Goal: Task Accomplishment & Management: Complete application form

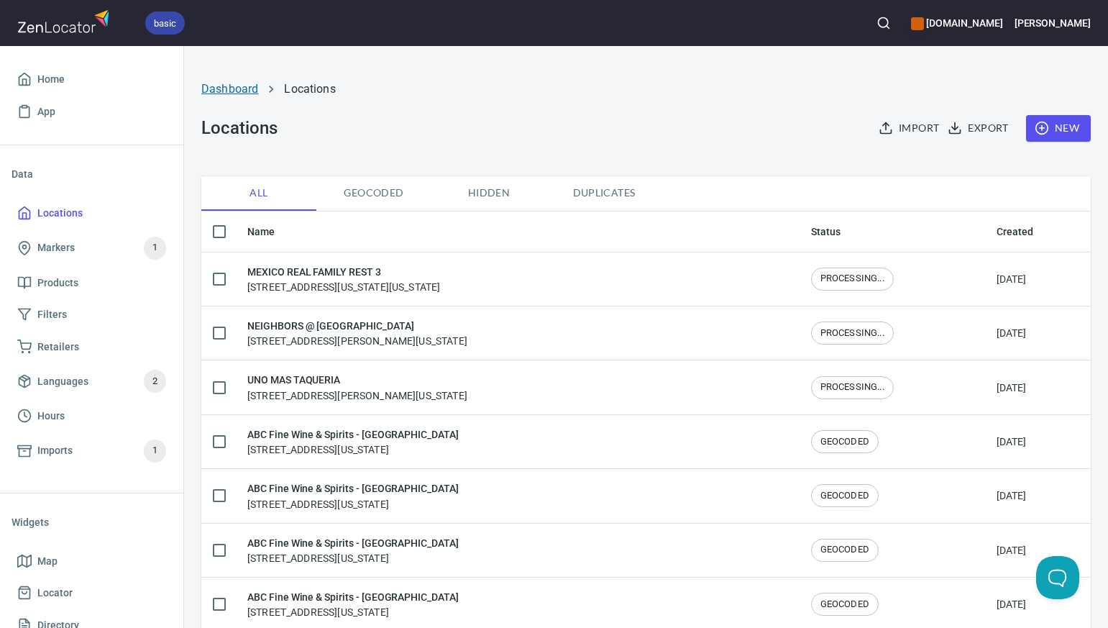
click at [232, 91] on link "Dashboard" at bounding box center [229, 89] width 57 height 14
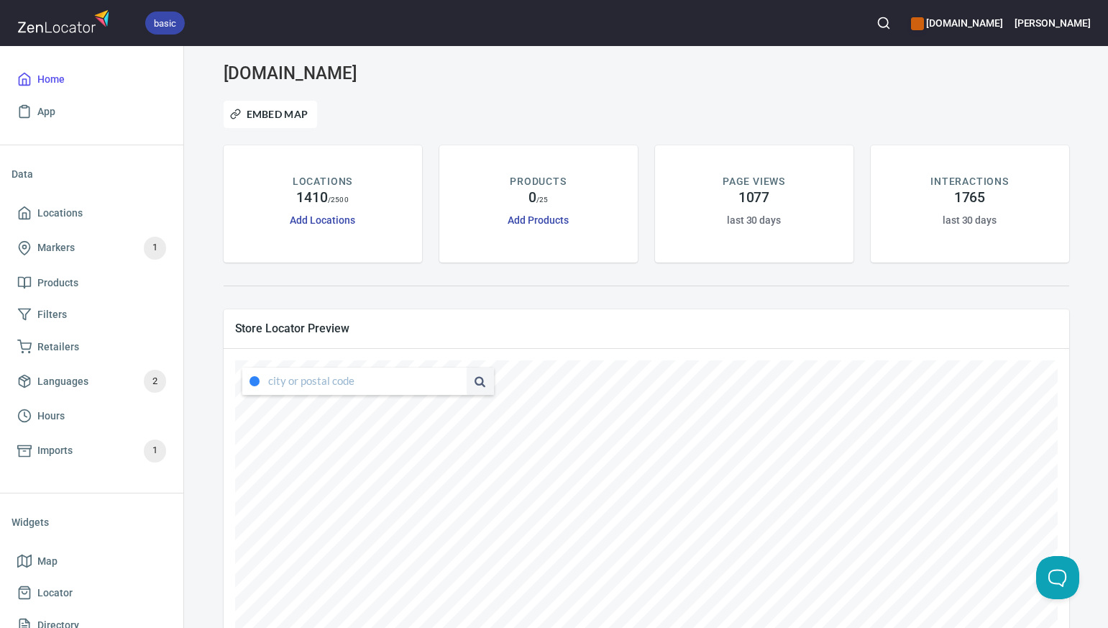
type input "[STREET_ADDRESS][US_STATE]"
drag, startPoint x: 268, startPoint y: 378, endPoint x: 442, endPoint y: 387, distance: 174.3
click at [442, 387] on input "[STREET_ADDRESS][US_STATE]" at bounding box center [356, 381] width 176 height 27
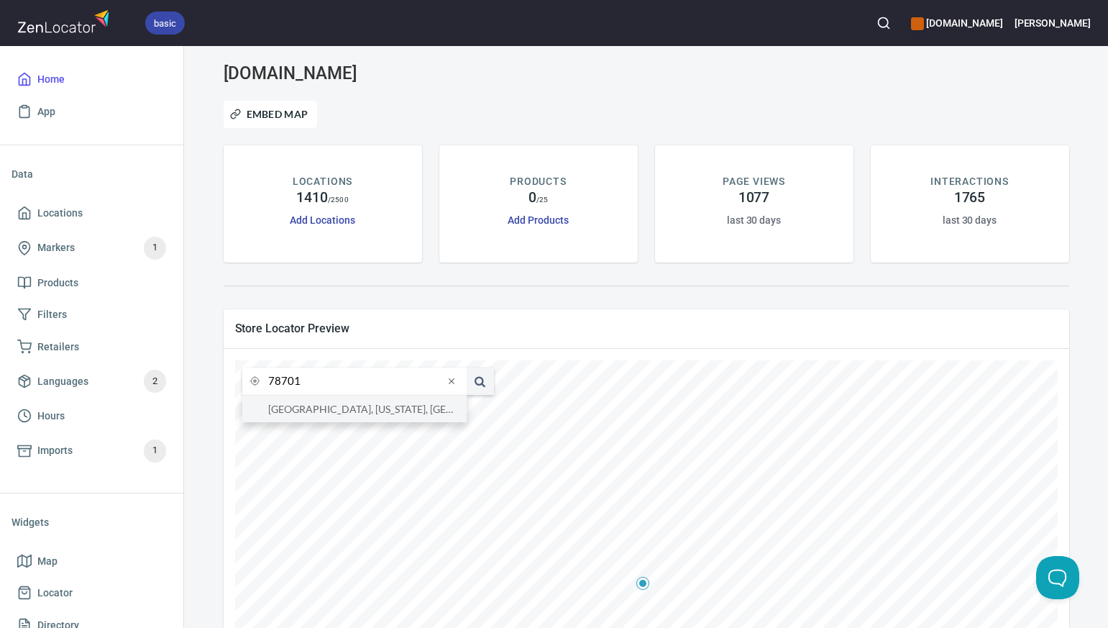
click at [428, 411] on li "78701, Austin, Texas, United States" at bounding box center [354, 409] width 224 height 27
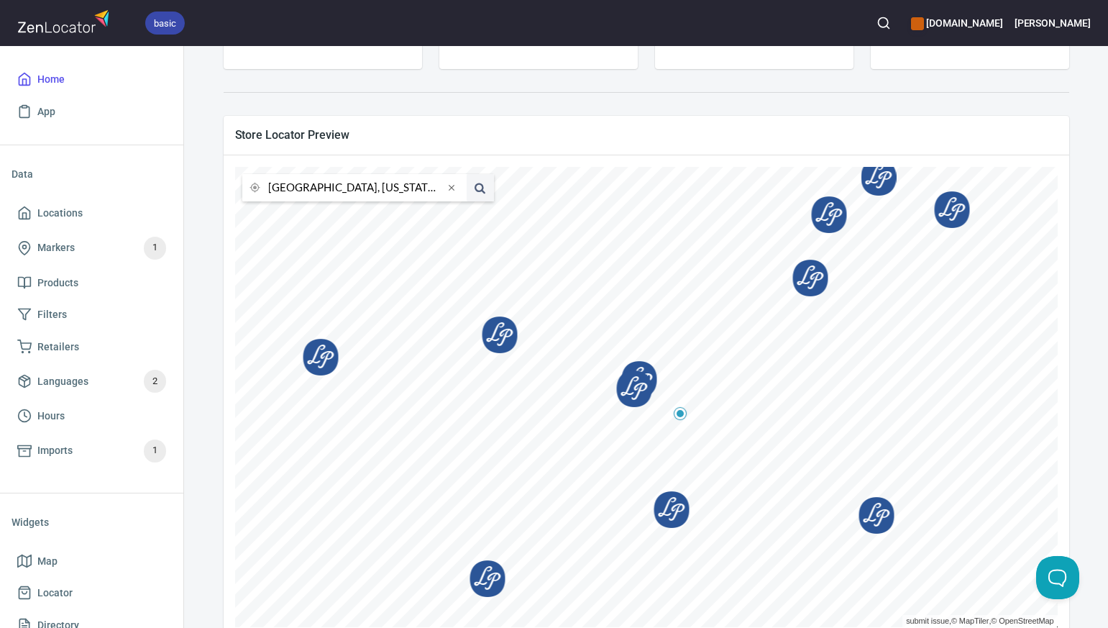
scroll to position [227, 0]
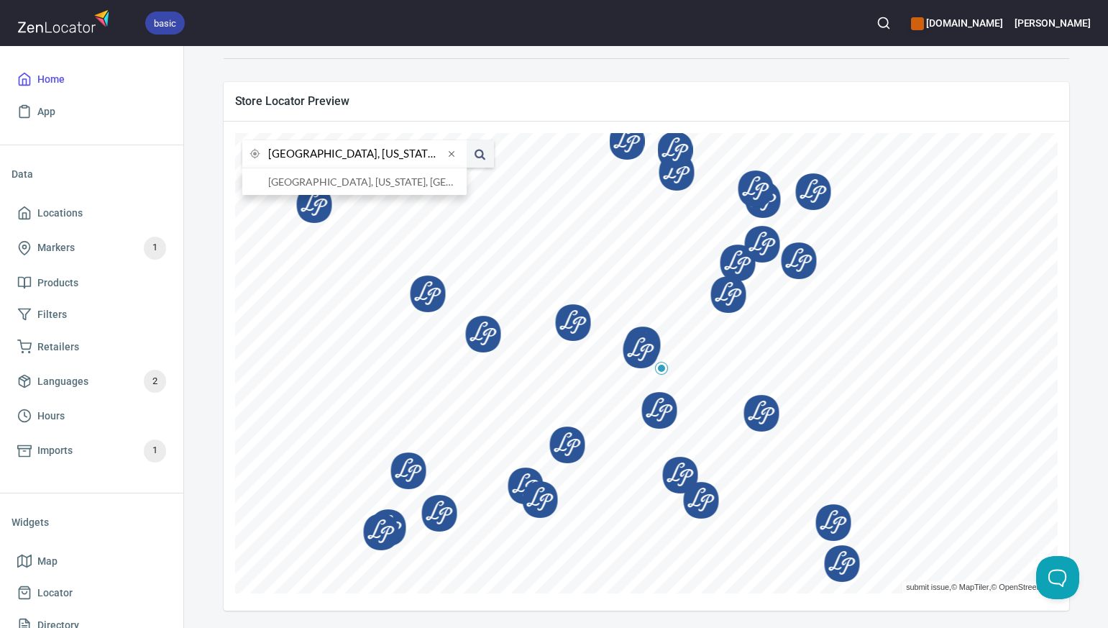
click at [298, 155] on input "78701, Austin, Texas, United States" at bounding box center [356, 153] width 176 height 27
click at [316, 184] on li "79412, Lubbock, Texas, United States" at bounding box center [354, 181] width 224 height 27
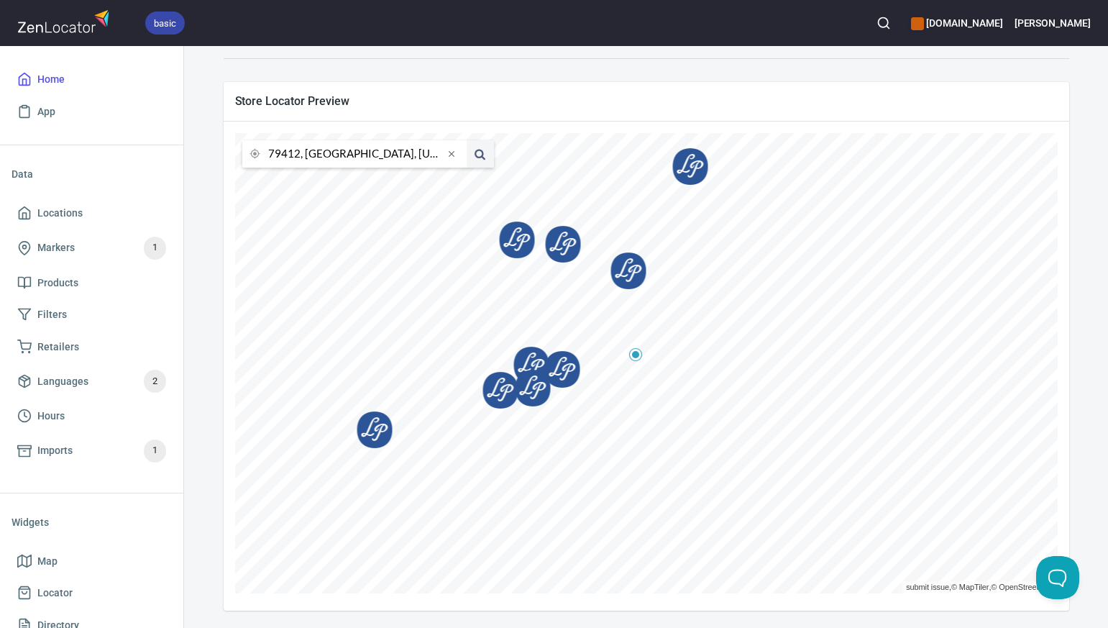
scroll to position [222, 0]
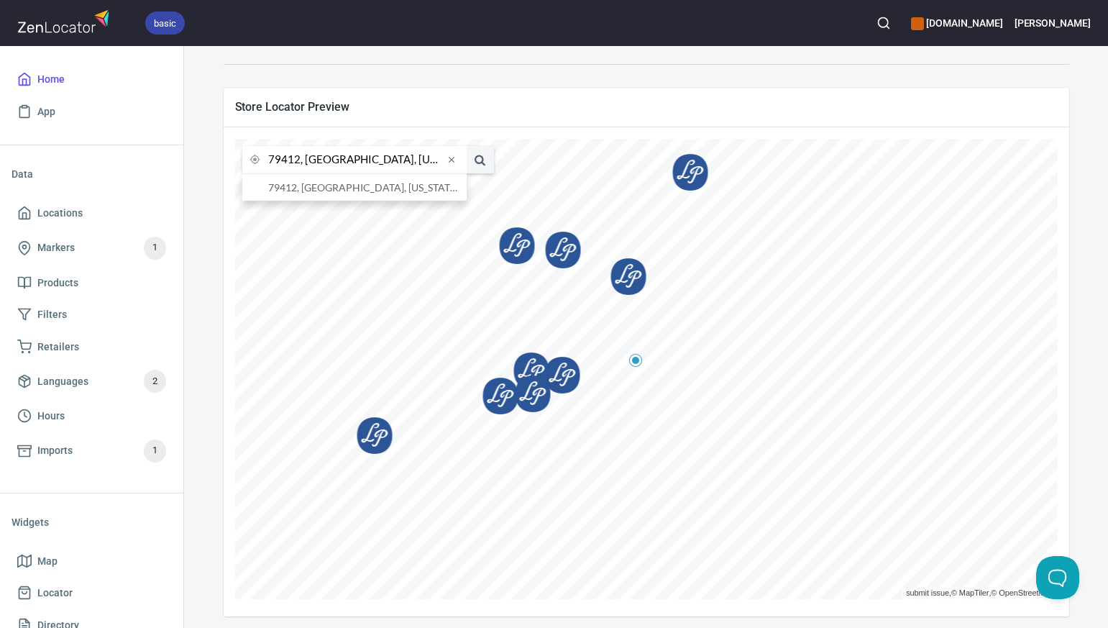
click at [298, 160] on input "79412, Lubbock, Texas, United States" at bounding box center [356, 159] width 176 height 27
click at [309, 188] on li "79410, Lubbock, Texas, United States" at bounding box center [354, 187] width 224 height 27
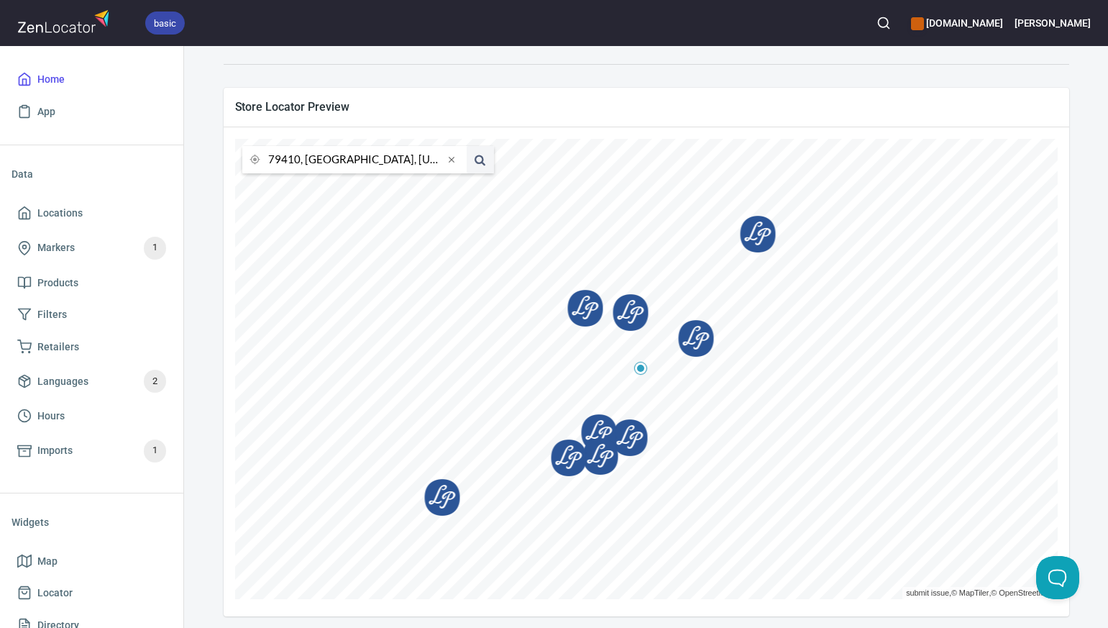
scroll to position [227, 0]
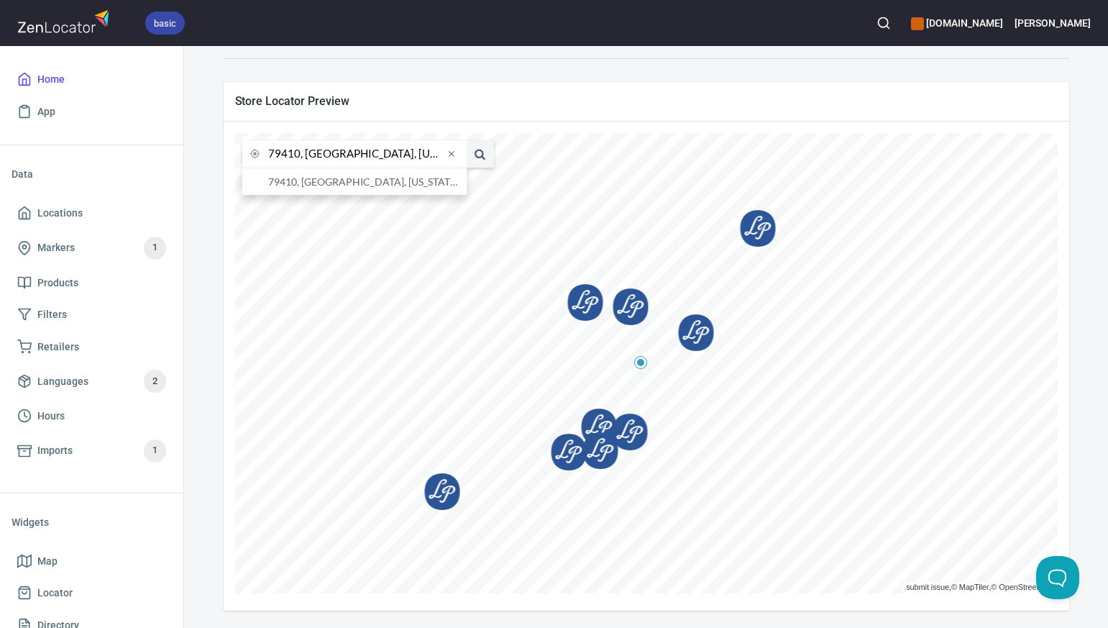
click at [298, 157] on input "79410, Lubbock, Texas, United States" at bounding box center [356, 153] width 176 height 27
click at [308, 183] on li "79606, Abilene, Texas, United States" at bounding box center [354, 181] width 224 height 27
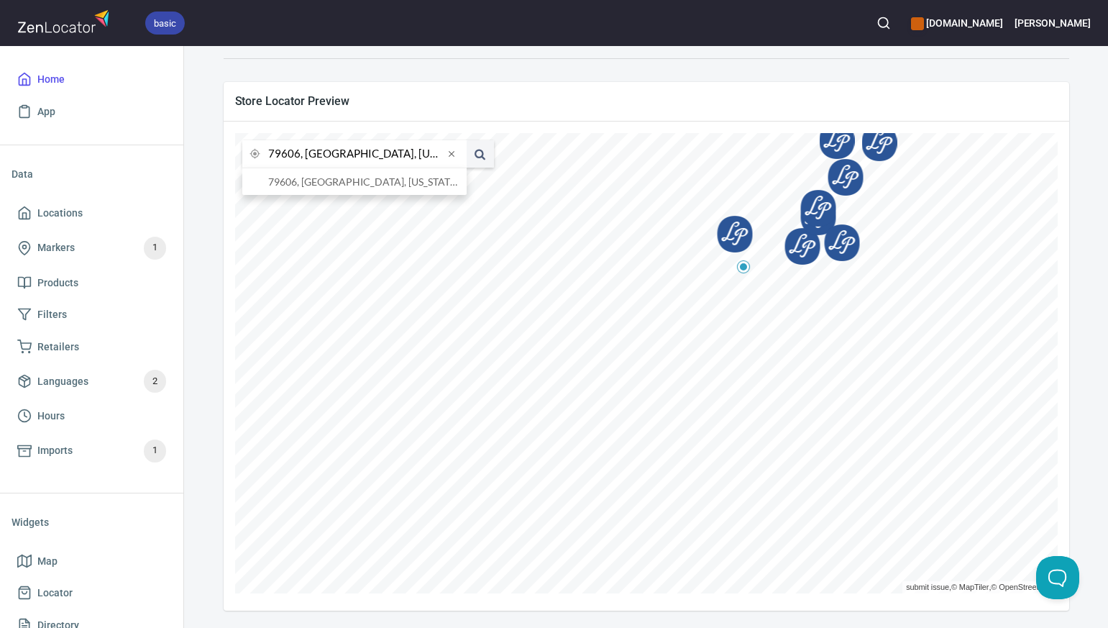
click at [299, 156] on input "79606, Abilene, Texas, United States" at bounding box center [356, 153] width 176 height 27
click at [311, 183] on li "76043, Glen Rose, Texas, United States" at bounding box center [354, 181] width 224 height 27
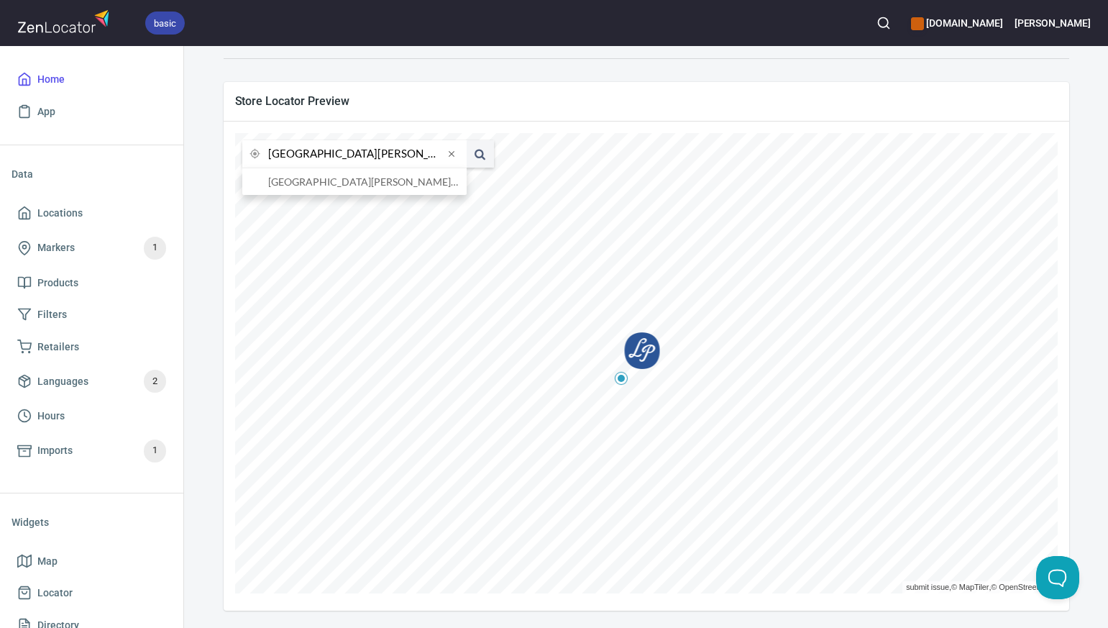
click at [299, 155] on input "76043, Glen Rose, Texas, United States" at bounding box center [356, 153] width 176 height 27
click at [304, 183] on li "76273, Whitesboro, Texas, United States" at bounding box center [354, 181] width 224 height 27
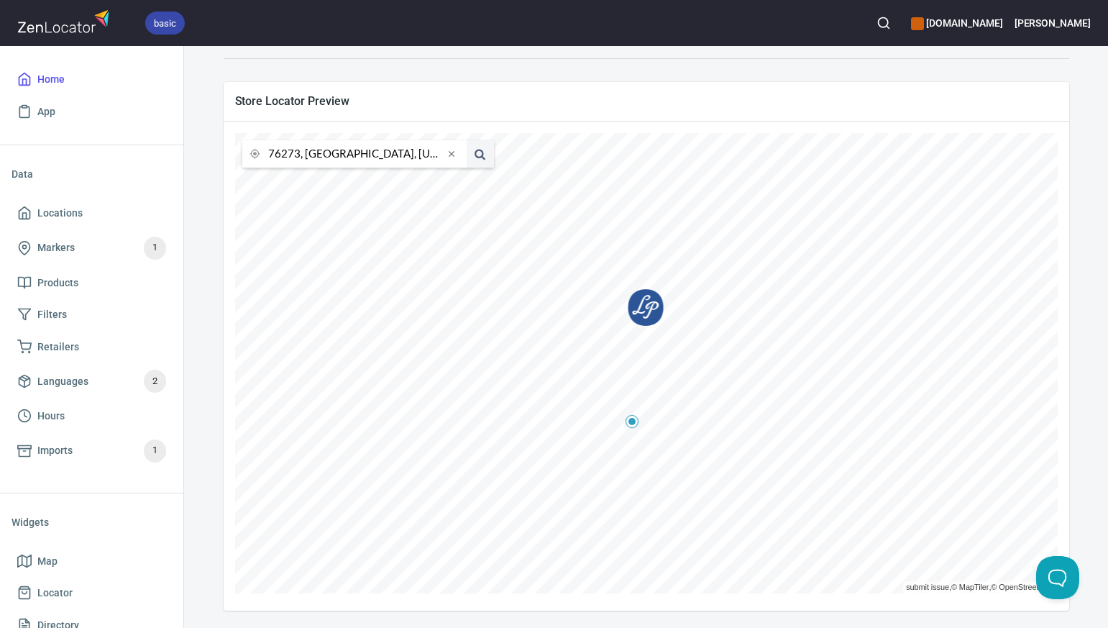
click at [298, 156] on input "76273, Whitesboro, Texas, United States" at bounding box center [356, 153] width 176 height 27
click at [310, 188] on li "77087, Houston, Texas, United States" at bounding box center [354, 181] width 224 height 27
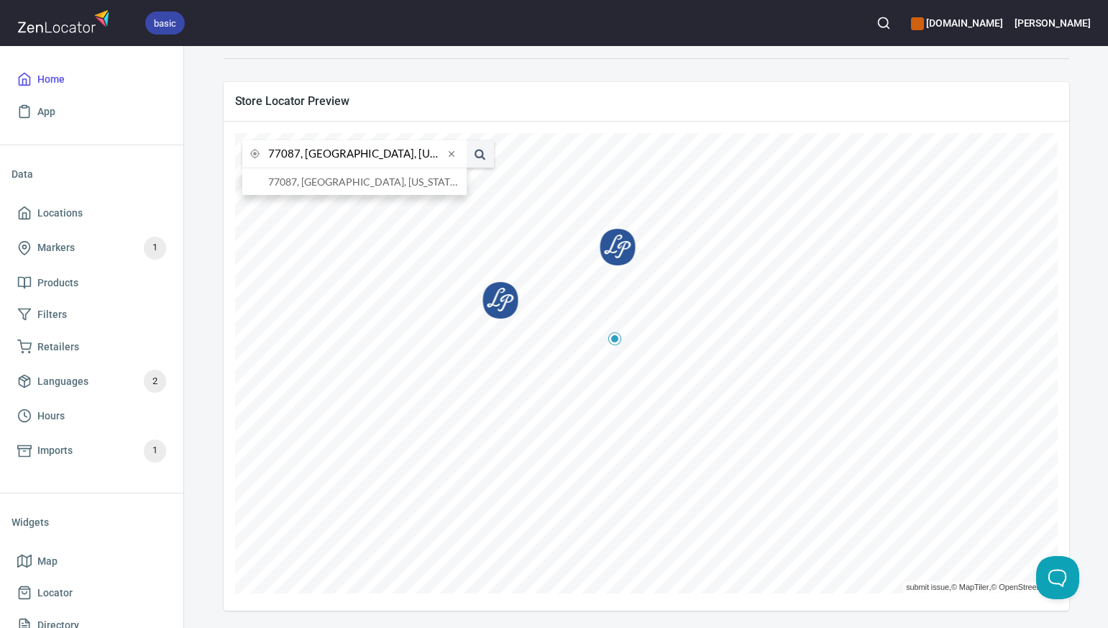
click at [298, 152] on input "77087, Houston, Texas, United States" at bounding box center [356, 153] width 176 height 27
click at [308, 186] on li "74017, Claremore, Oklahoma, United States" at bounding box center [354, 181] width 224 height 27
click at [298, 157] on input "74017, Claremore, Oklahoma, United States" at bounding box center [356, 153] width 176 height 27
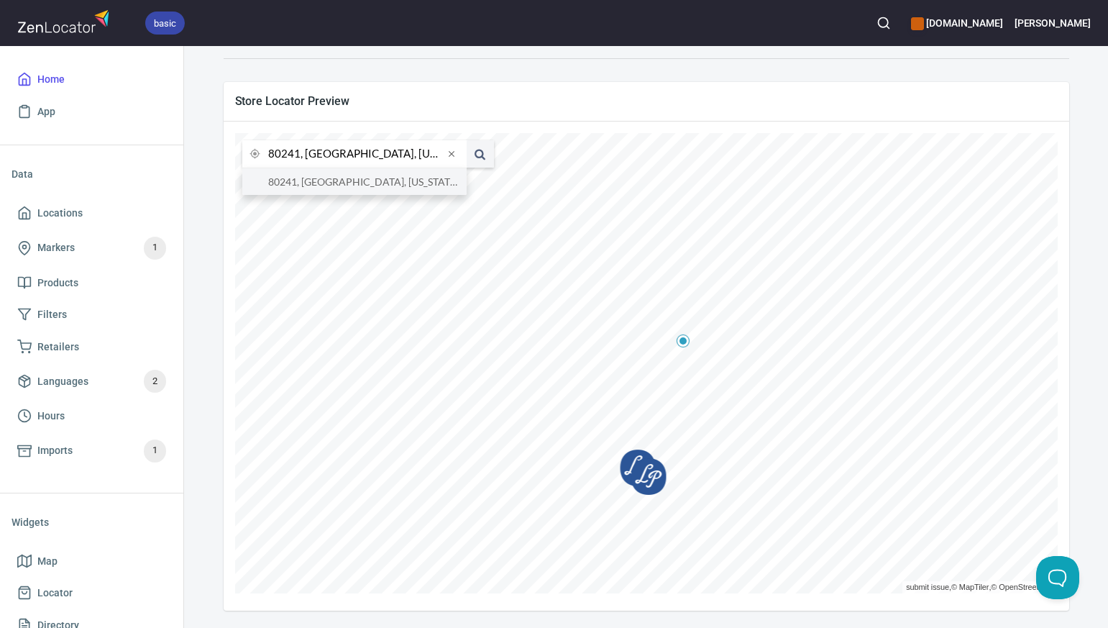
click at [307, 183] on li "80241, Thornton, Colorado, United States" at bounding box center [354, 181] width 224 height 27
type input "80241, Thornton, Colorado, United States"
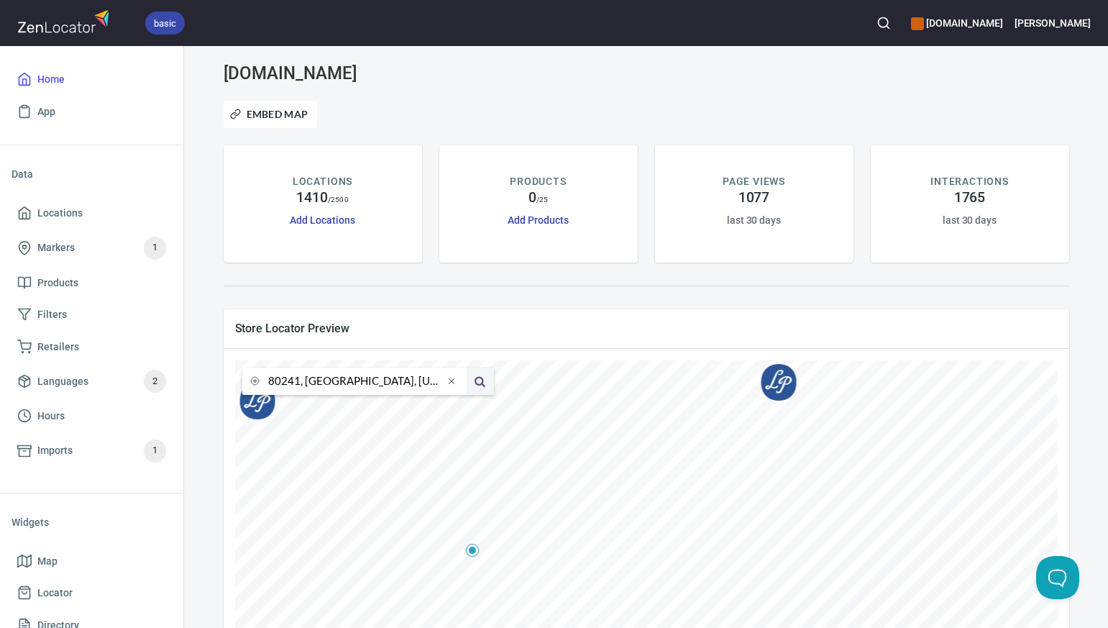
scroll to position [227, 0]
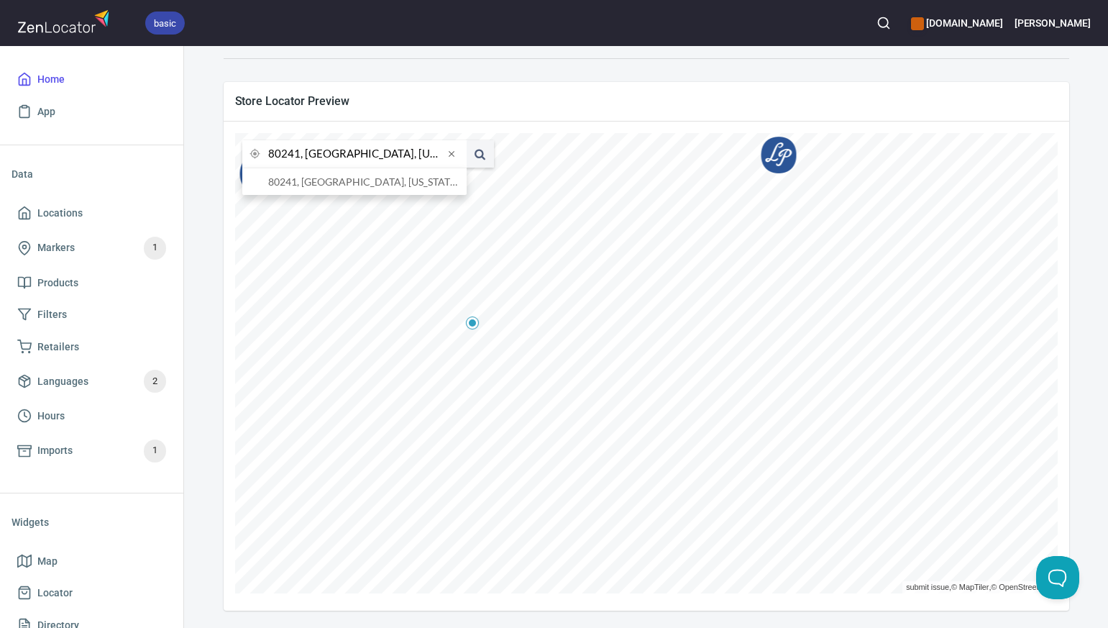
click at [298, 155] on input "80241, [GEOGRAPHIC_DATA], [US_STATE], [GEOGRAPHIC_DATA]" at bounding box center [356, 153] width 176 height 27
click at [311, 181] on li "80015, Aurora District, Colorado, United States" at bounding box center [354, 181] width 224 height 27
type input "80015, Aurora District, Colorado, United States"
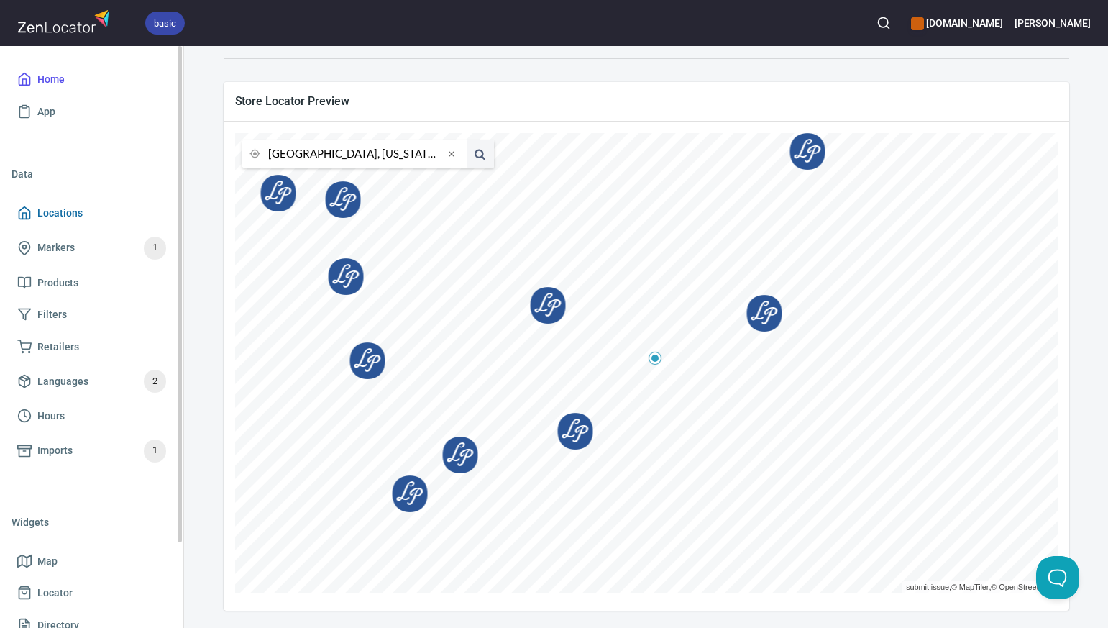
click at [71, 212] on span "Locations" at bounding box center [59, 213] width 45 height 18
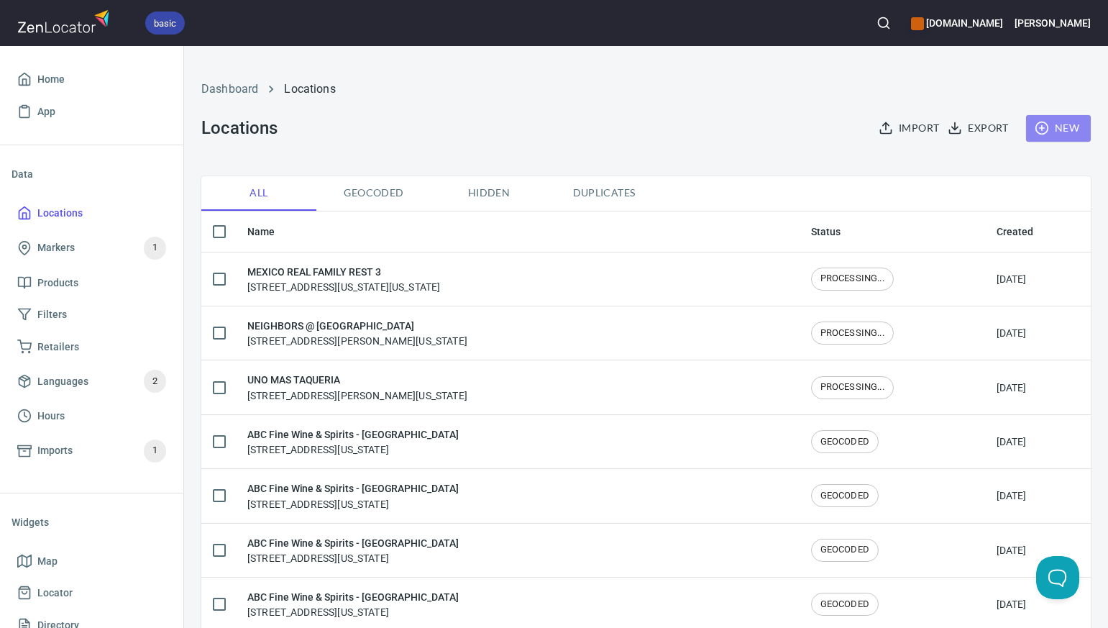
click at [1059, 129] on span "New" at bounding box center [1059, 128] width 42 height 18
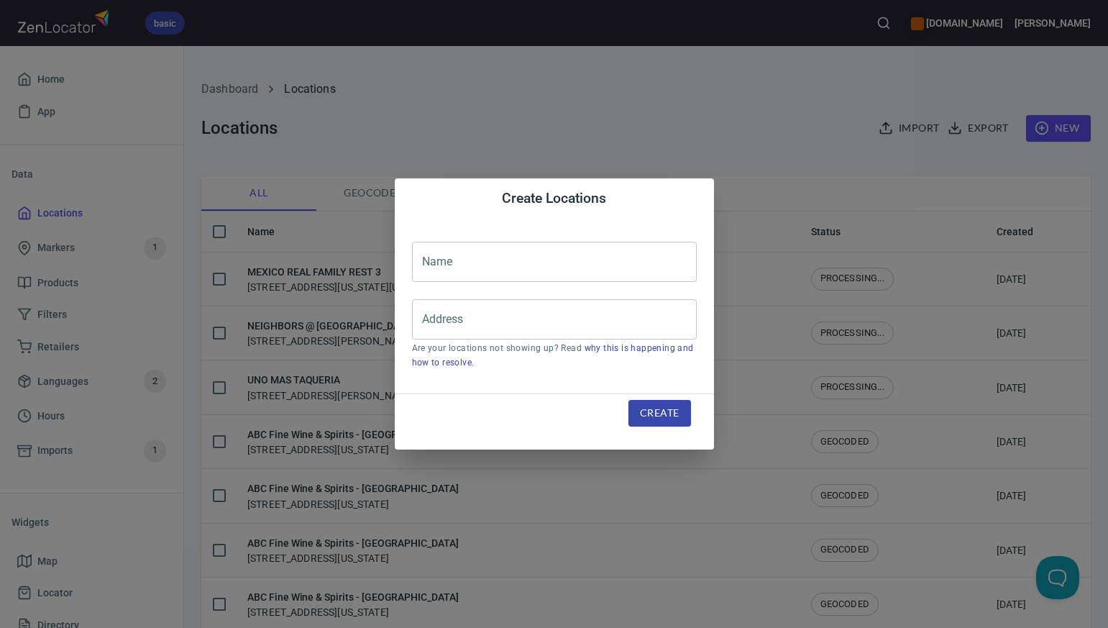
click at [434, 257] on input "text" at bounding box center [554, 262] width 285 height 40
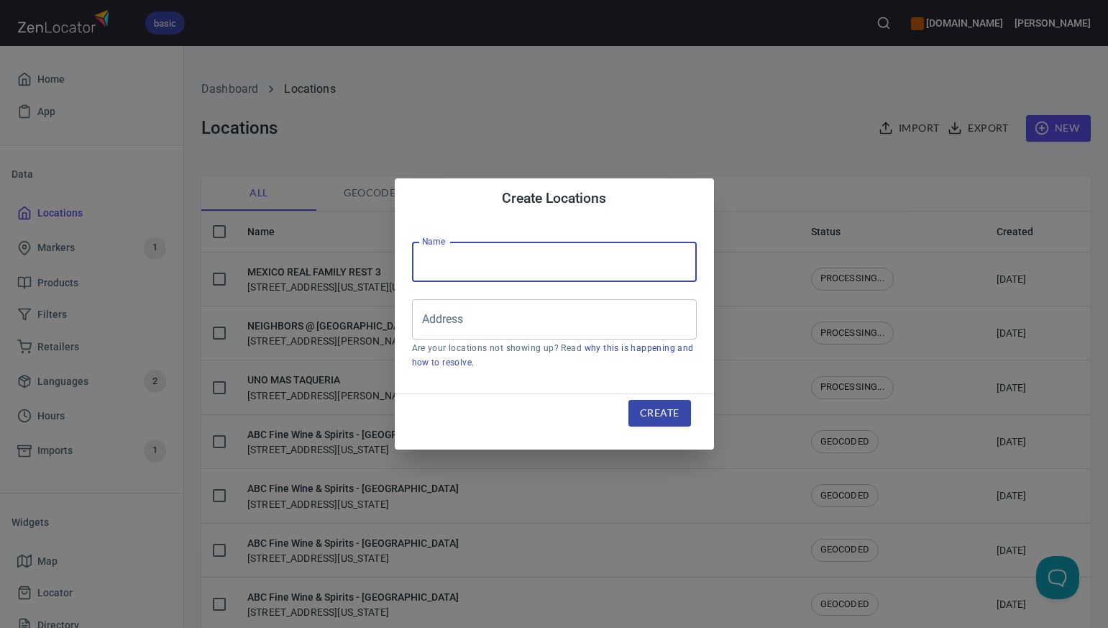
paste input "HIGH POINT LIQUOR"
type input "HIGH POINT LIQUOR"
click at [422, 325] on input "Address" at bounding box center [544, 319] width 250 height 27
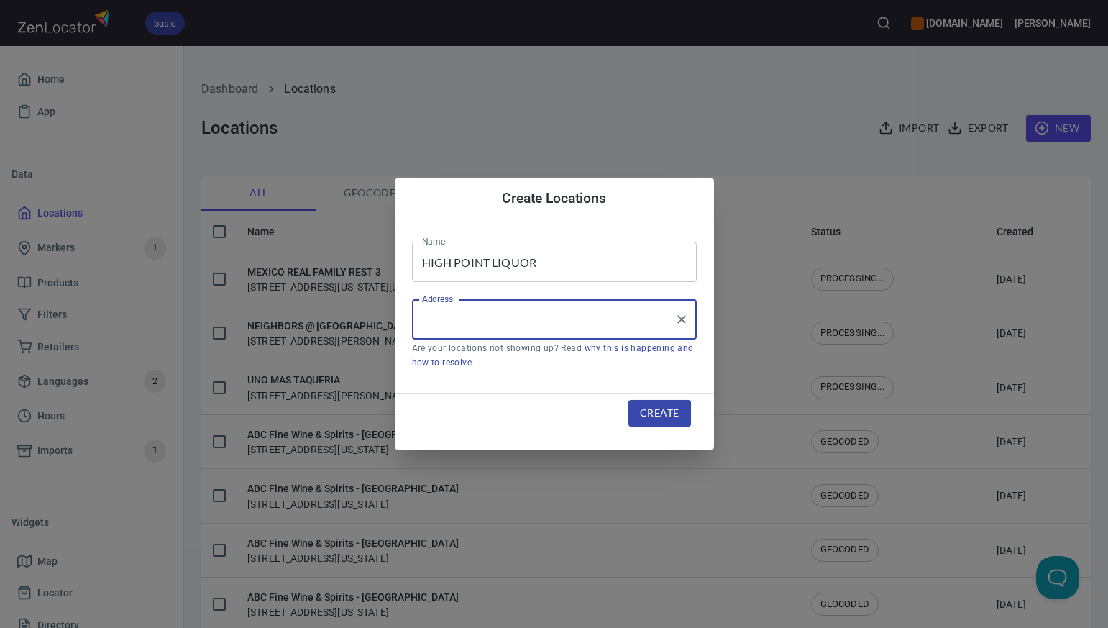
paste input "18674 E HAMPDEN AVE, , AURORA, CO80015"
click at [460, 370] on li "[STREET_ADDRESS][US_STATE]" at bounding box center [554, 361] width 285 height 26
type input "[STREET_ADDRESS][US_STATE]"
click at [655, 415] on span "Create" at bounding box center [659, 413] width 39 height 18
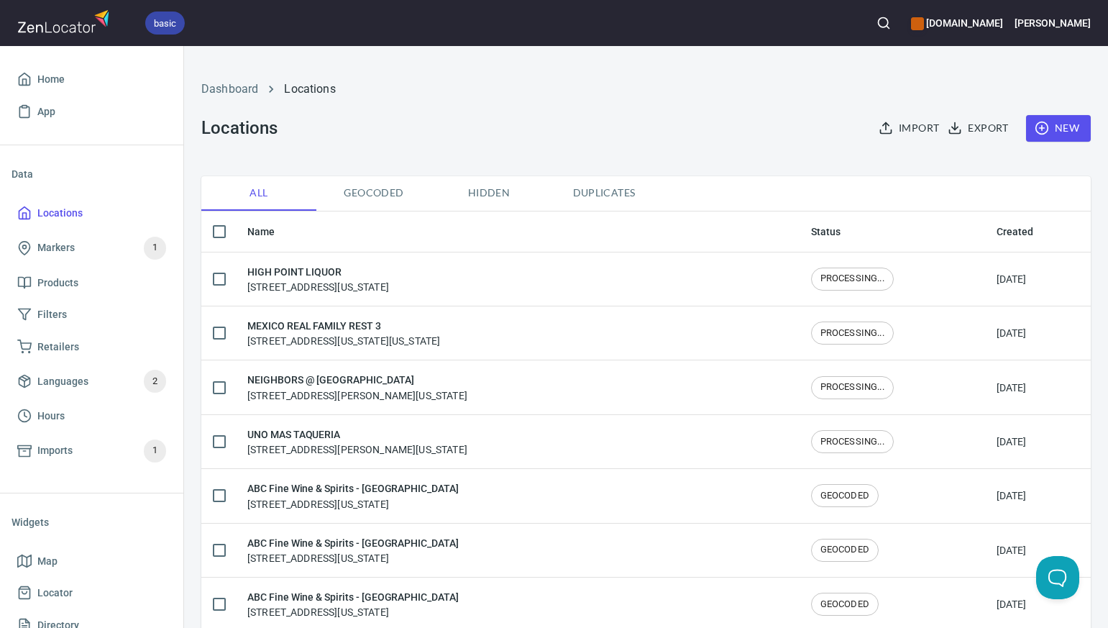
click at [1067, 127] on span "New" at bounding box center [1059, 128] width 42 height 18
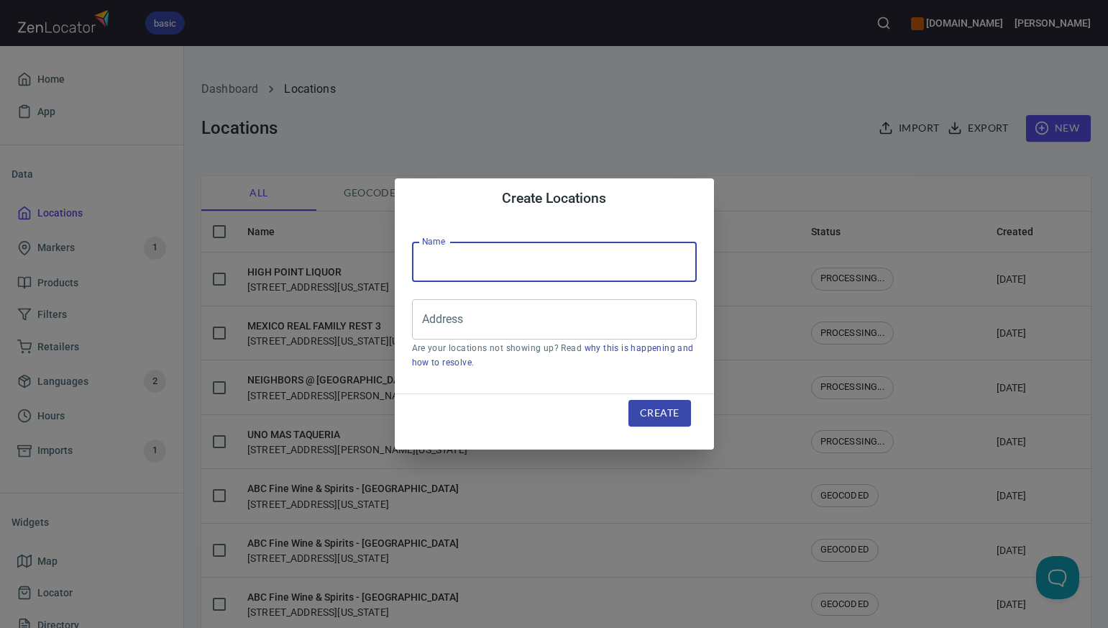
click at [429, 271] on input "text" at bounding box center [554, 262] width 285 height 40
paste input "EN FUEGO"
type input "EN FUEGO"
click at [420, 321] on input "Address" at bounding box center [544, 319] width 250 height 27
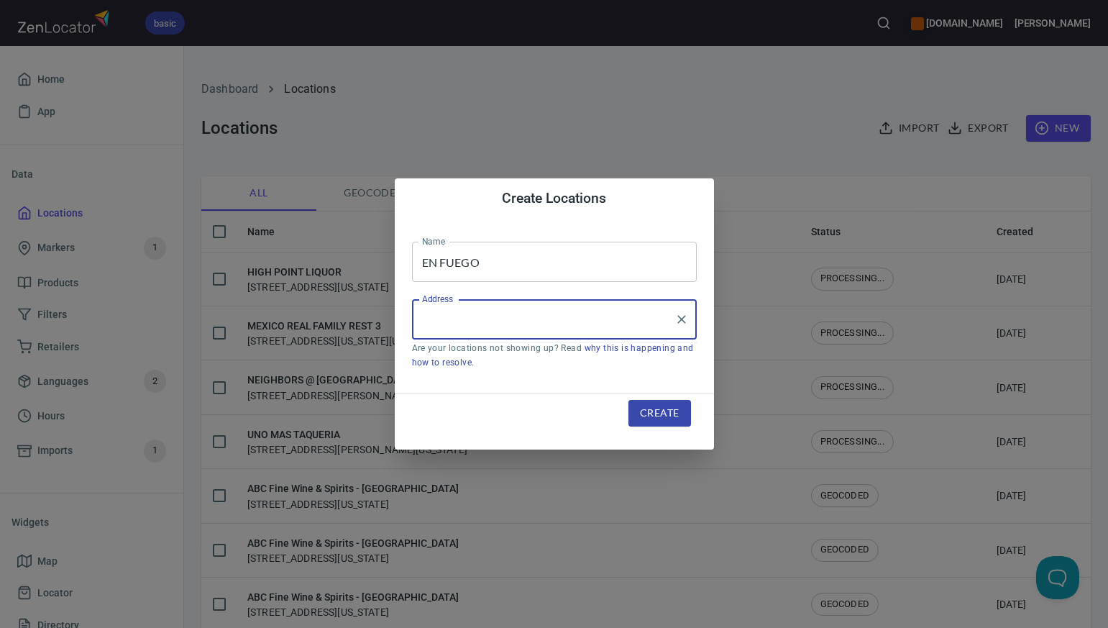
paste input "224 N MARTIN LUTHER KING BLVD, , TULSA, OK74103"
click at [631, 322] on input "224 N MARTIN LUTHER KING BLVD, , TULSA, OK74103" at bounding box center [544, 319] width 250 height 27
click at [571, 320] on input "224 N MARTIN LUTHER KING BLVD, , TULSA, OK 74103" at bounding box center [544, 319] width 250 height 27
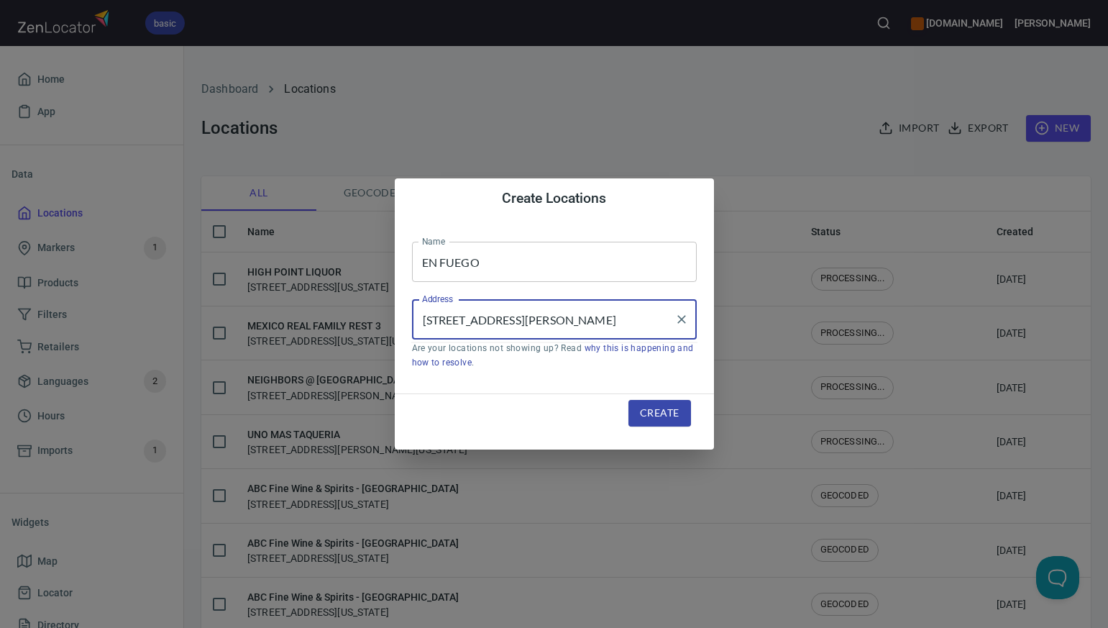
click at [654, 319] on input "224 N MARTIN LUTHER KING BLVD, TULSA, OK 74103" at bounding box center [544, 319] width 250 height 27
click at [611, 322] on input "224 N MARTIN LUTHER KING BLVD, Tulsa, OK 74103" at bounding box center [544, 319] width 250 height 27
click at [577, 365] on li "[STREET_ADDRESS][PERSON_NAME][US_STATE]" at bounding box center [554, 361] width 285 height 26
type input "[STREET_ADDRESS][PERSON_NAME][US_STATE]"
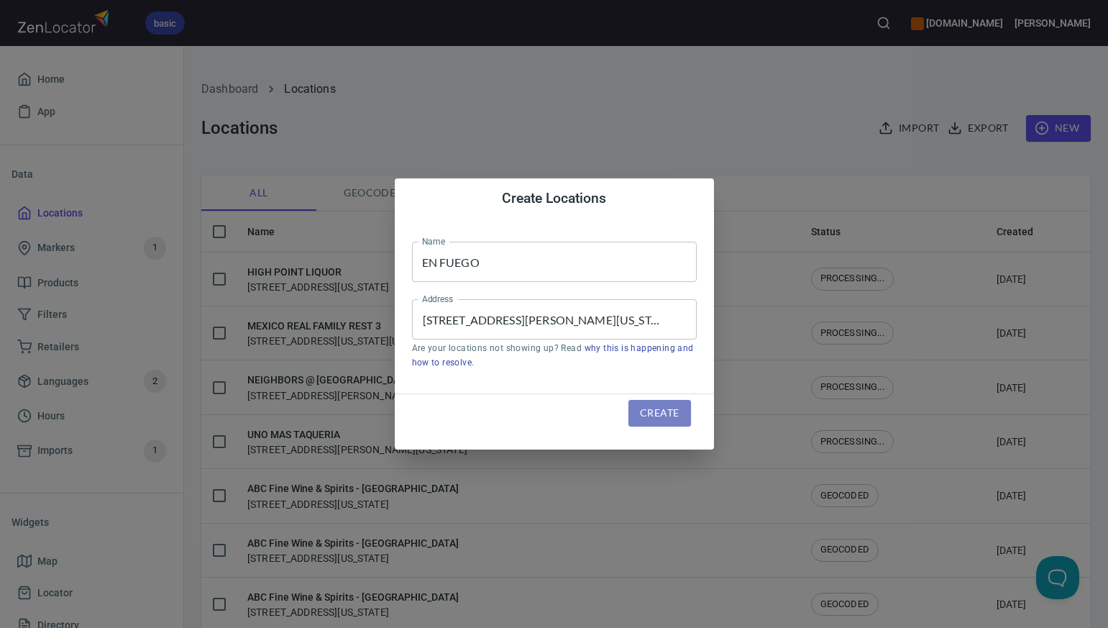
click at [644, 411] on span "Create" at bounding box center [659, 413] width 39 height 18
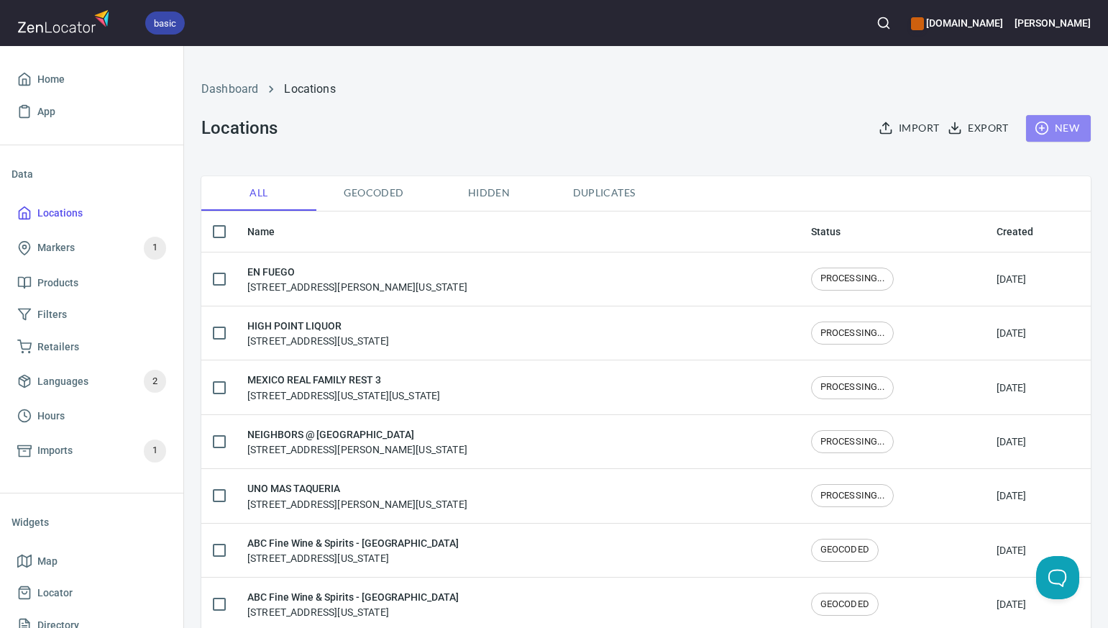
click at [1070, 127] on span "New" at bounding box center [1059, 128] width 42 height 18
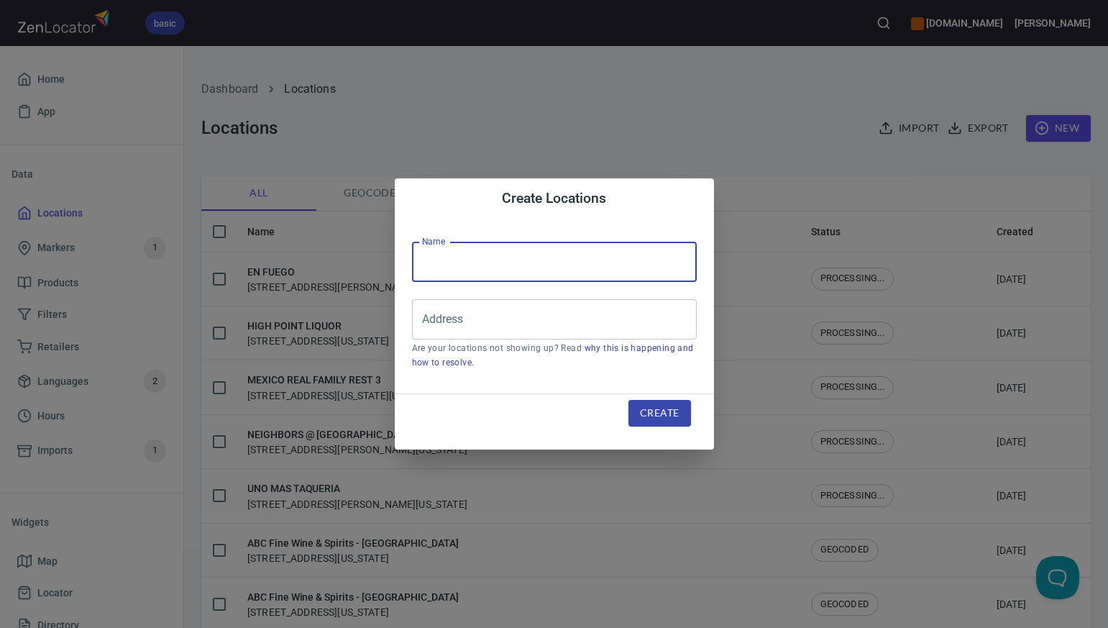
click at [432, 264] on input "text" at bounding box center [554, 262] width 285 height 40
paste input "H&H LIQUOR [PERSON_NAME] [PERSON_NAME]"
type input "H&H LIQUOR [PERSON_NAME] [PERSON_NAME]"
click at [434, 318] on input "Address" at bounding box center [544, 319] width 250 height 27
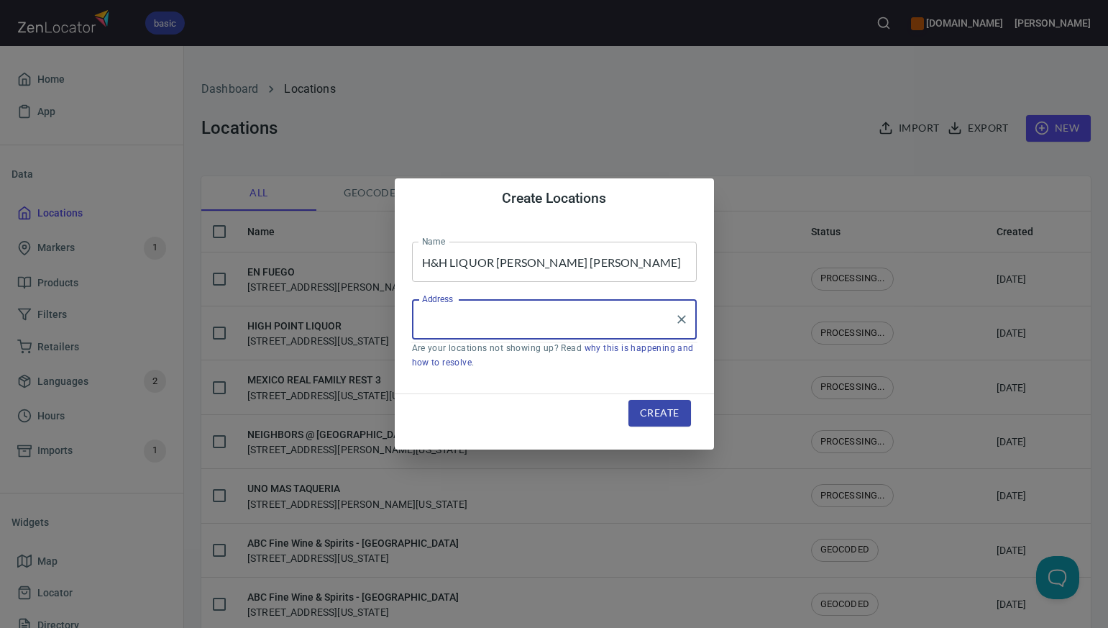
paste input "604 SW BIG BEND TRAIL, FTX, GLEN ROSE, TX76043"
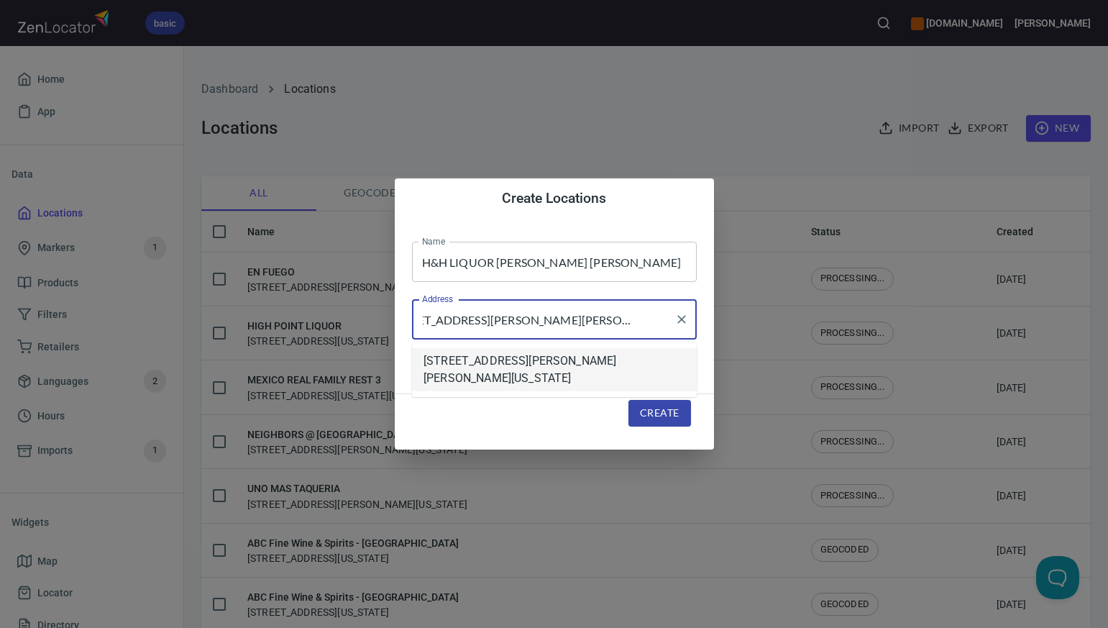
click at [468, 363] on li "[STREET_ADDRESS][PERSON_NAME][PERSON_NAME][US_STATE]" at bounding box center [554, 369] width 285 height 43
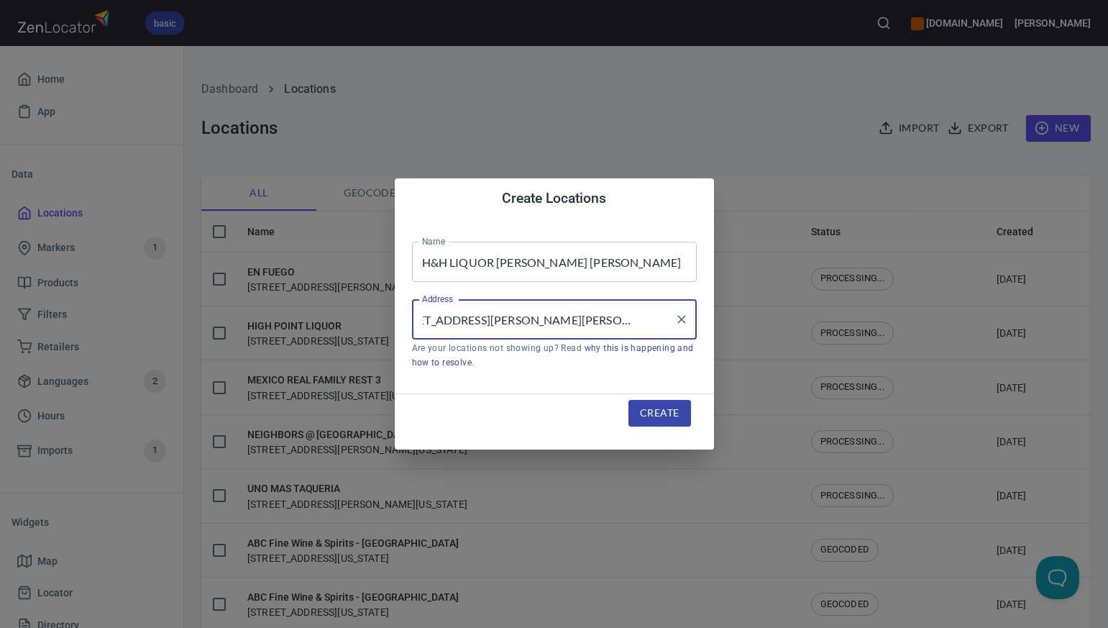
type input "[STREET_ADDRESS][PERSON_NAME][PERSON_NAME][US_STATE]"
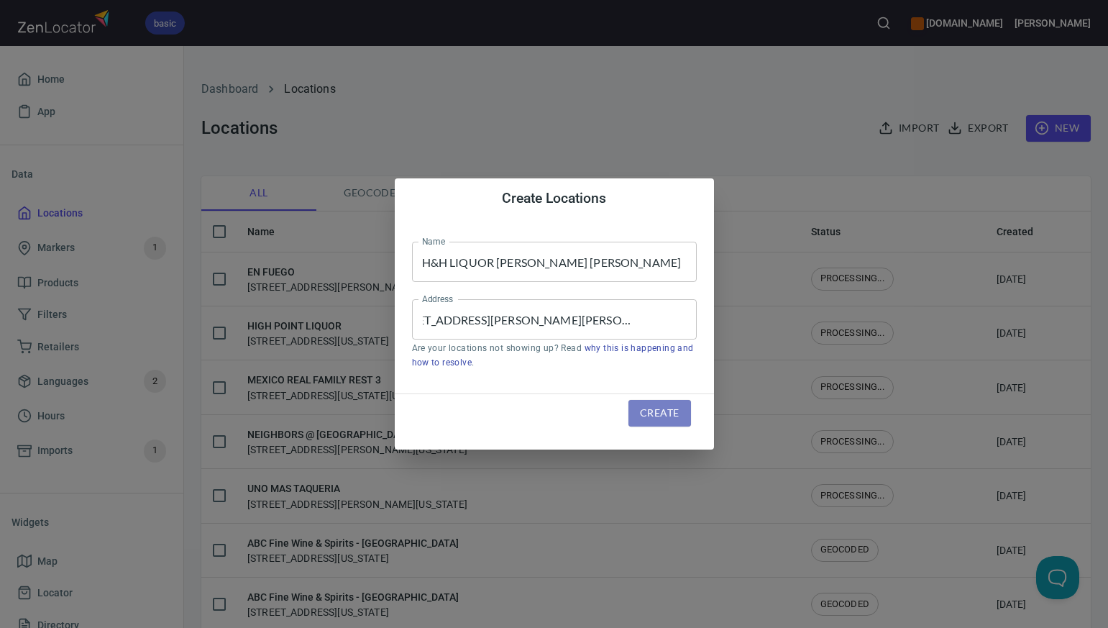
click at [663, 414] on span "Create" at bounding box center [659, 413] width 39 height 18
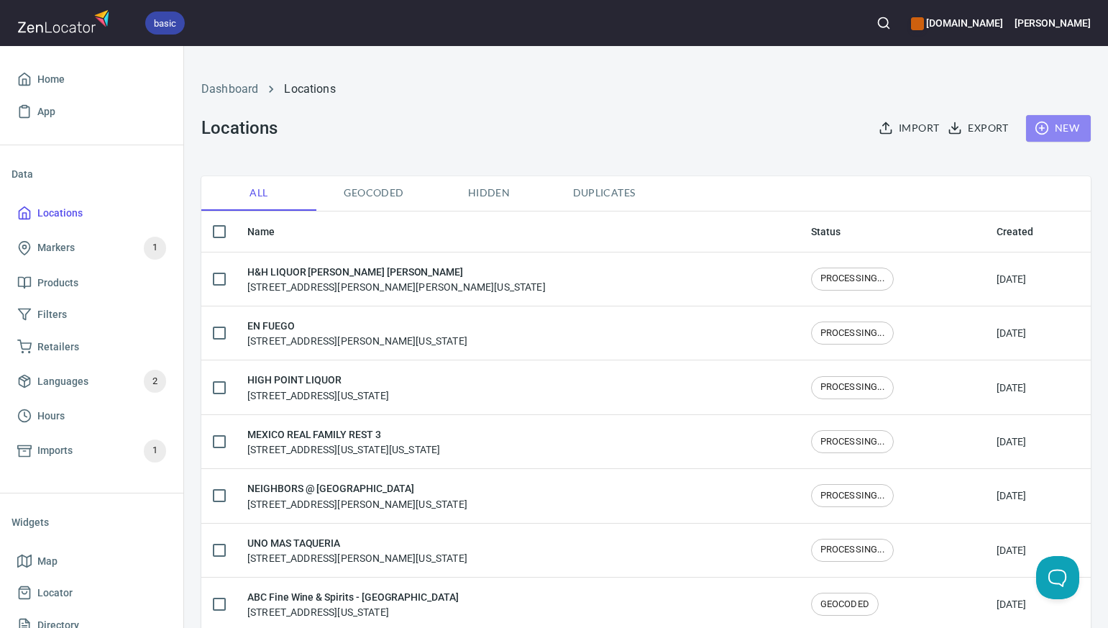
click at [1069, 123] on span "New" at bounding box center [1059, 128] width 42 height 18
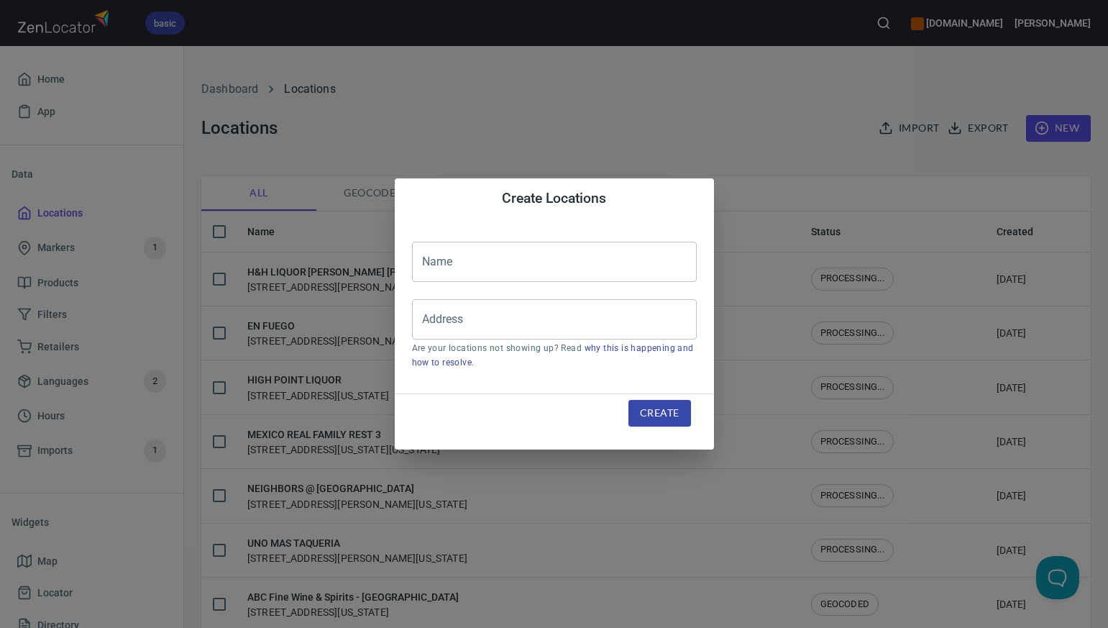
click at [432, 263] on input "text" at bounding box center [554, 262] width 285 height 40
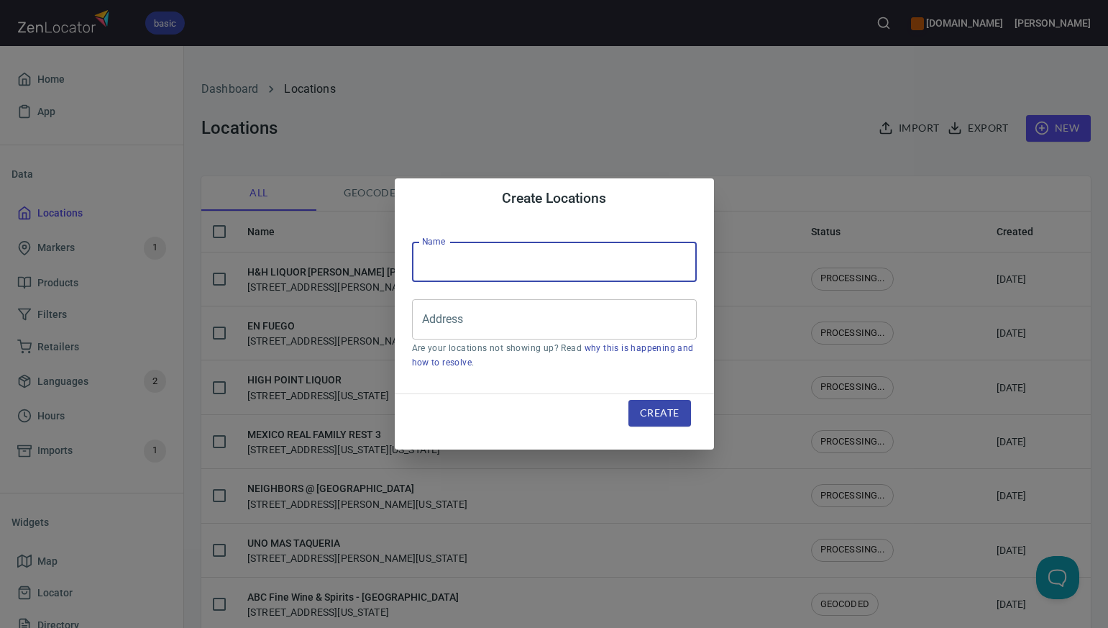
paste input "ALL STAR LIQUOR"
type input "ALL STAR LIQUOR"
click at [439, 312] on input "Address" at bounding box center [544, 319] width 250 height 27
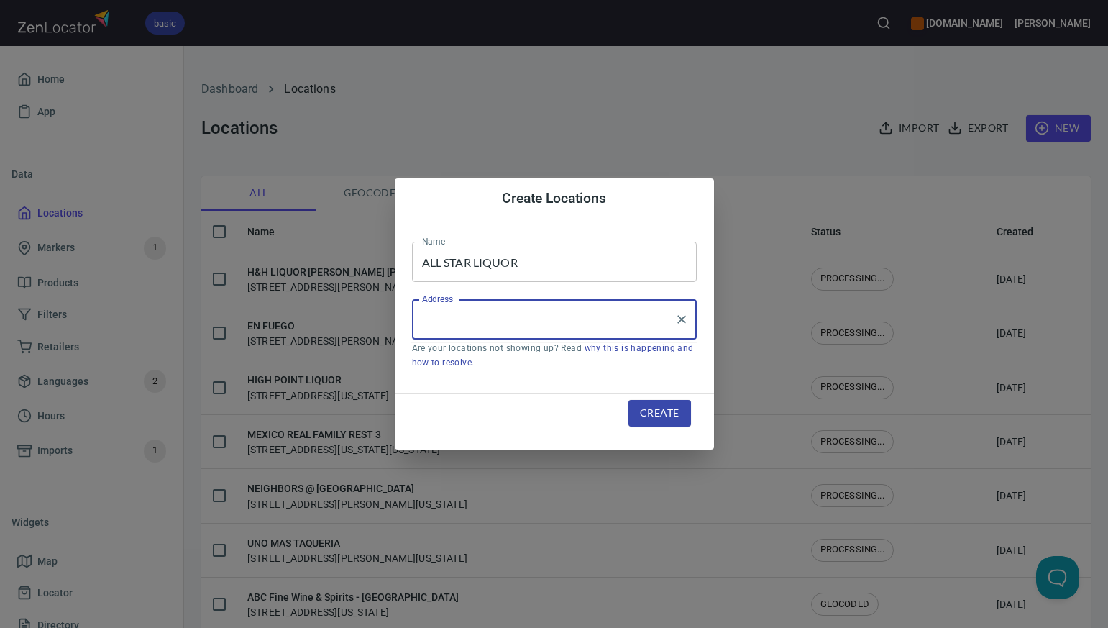
paste input "4527 34TH STREET, , LUBBOCK, TX79410"
click at [491, 360] on li "[STREET_ADDRESS][US_STATE]" at bounding box center [554, 361] width 285 height 26
type input "[STREET_ADDRESS][US_STATE]"
click at [667, 412] on span "Create" at bounding box center [659, 413] width 39 height 18
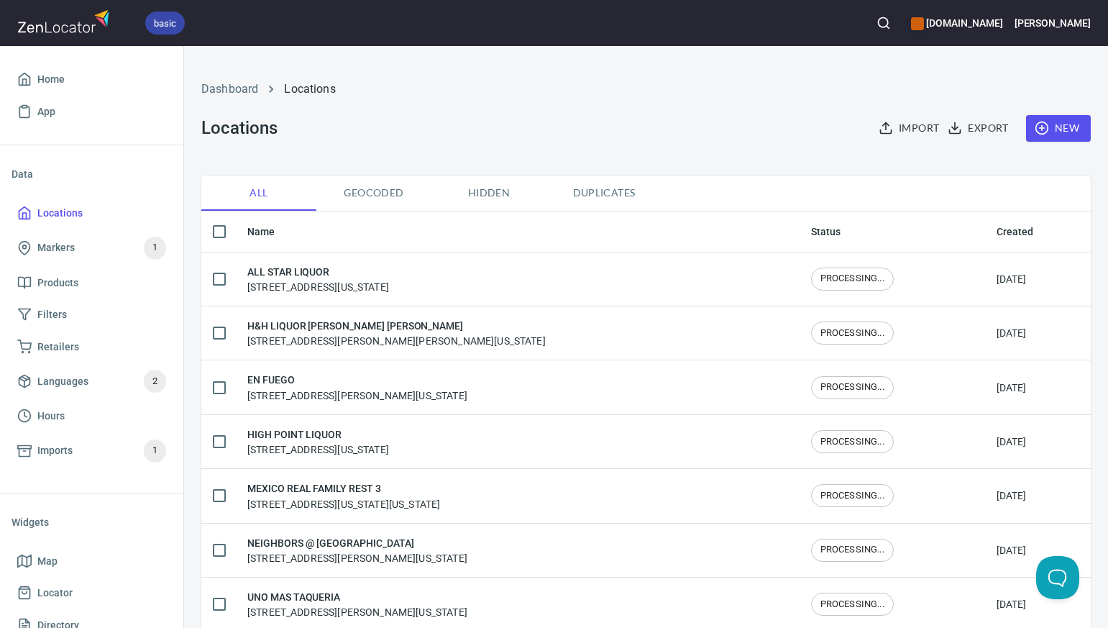
click at [1067, 124] on span "New" at bounding box center [1059, 128] width 42 height 18
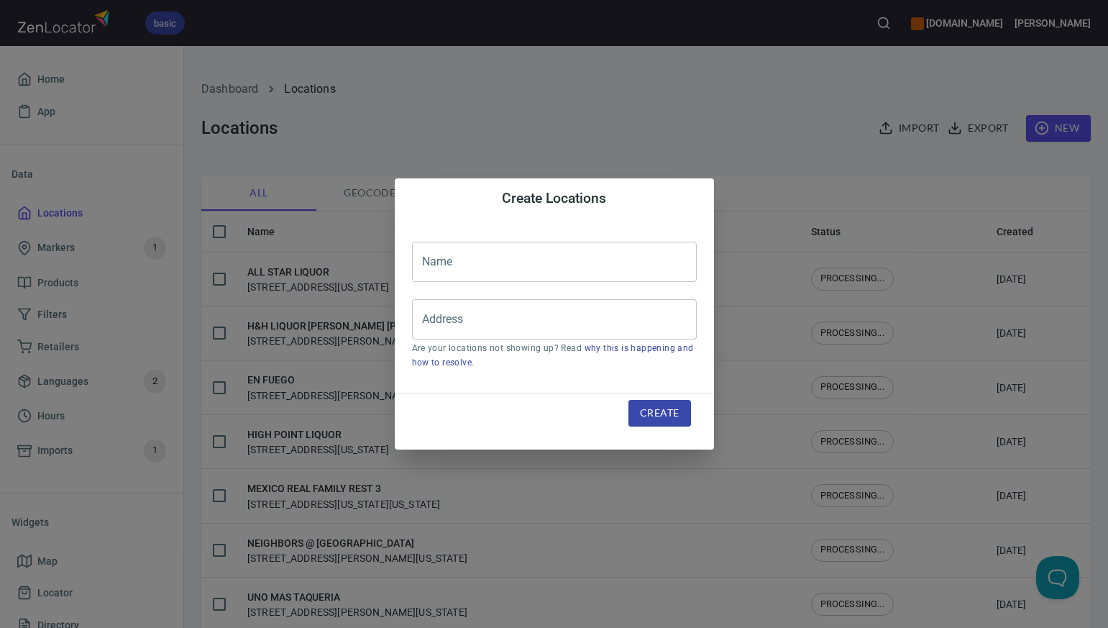
click at [451, 256] on input "text" at bounding box center [554, 262] width 285 height 40
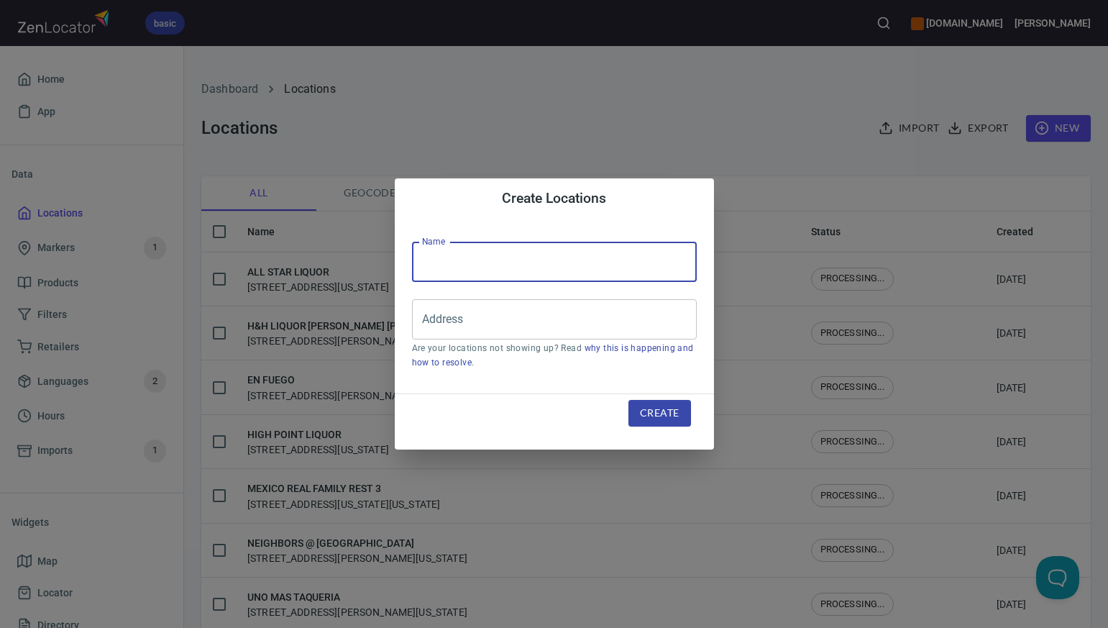
paste input "50TH ST LIQUOR (DEFT)"
type input "50TH ST LIQUOR"
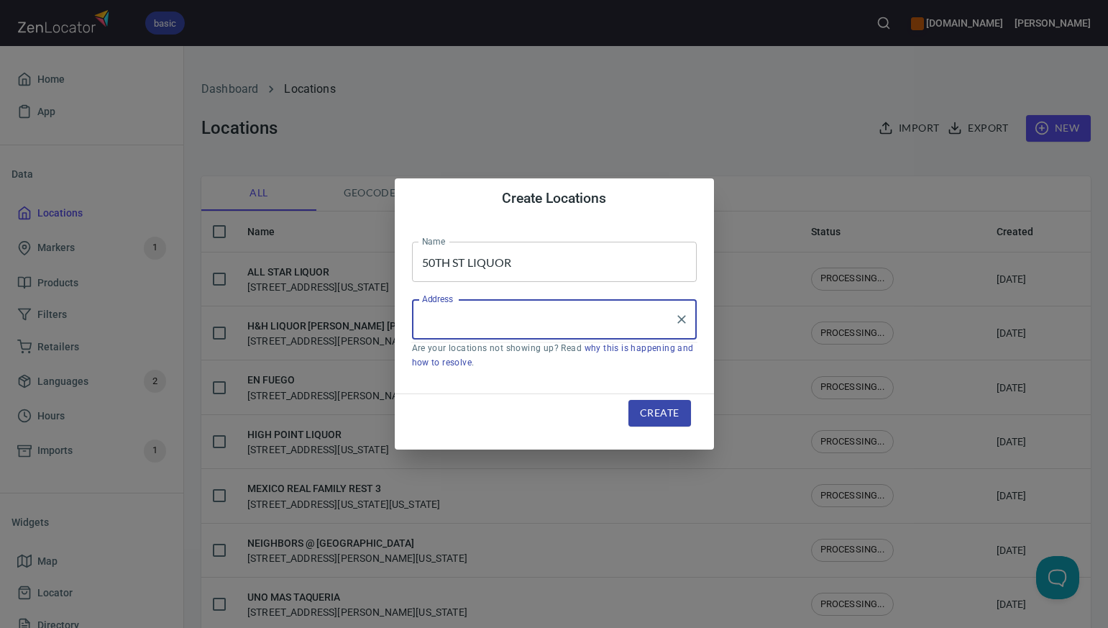
click at [446, 319] on input "Address" at bounding box center [544, 319] width 250 height 27
paste input "2020 50TH STREET, , LUBBOCK, TX79412"
click at [477, 362] on li "[STREET_ADDRESS][US_STATE]" at bounding box center [554, 361] width 285 height 26
type input "[STREET_ADDRESS][US_STATE]"
click at [652, 411] on span "Create" at bounding box center [659, 413] width 39 height 18
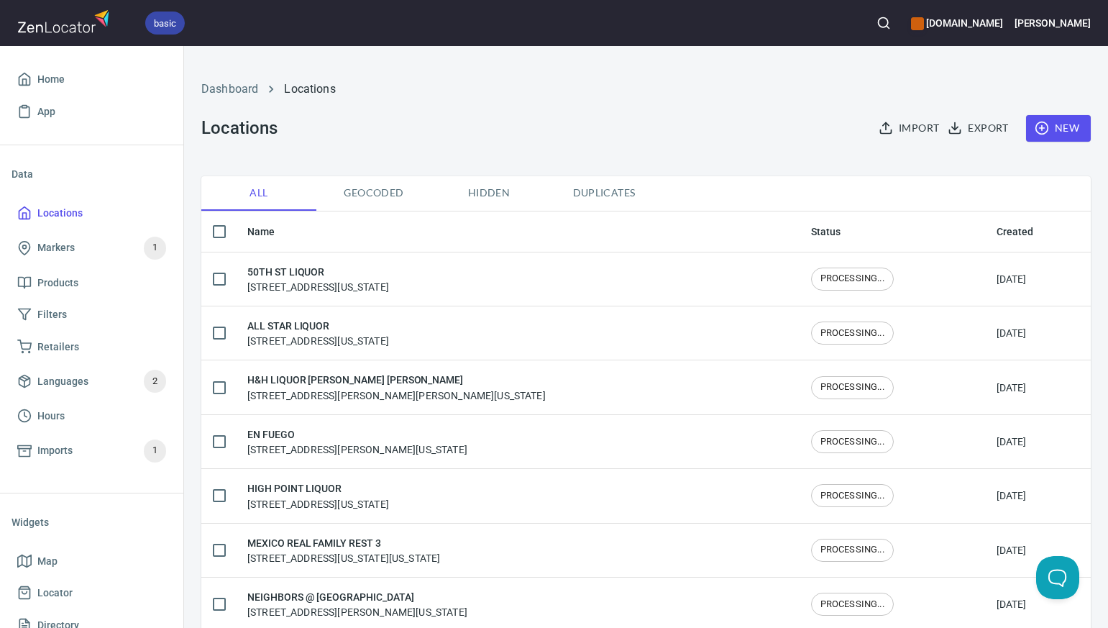
click at [1064, 119] on span "New" at bounding box center [1059, 128] width 42 height 18
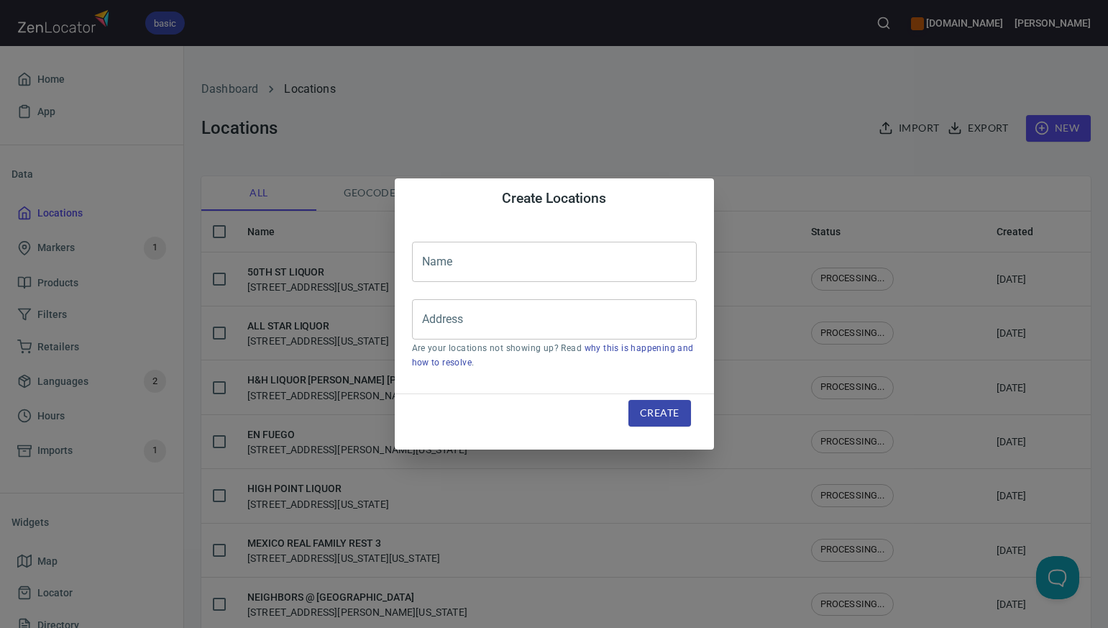
click at [468, 257] on input "text" at bounding box center [554, 262] width 285 height 40
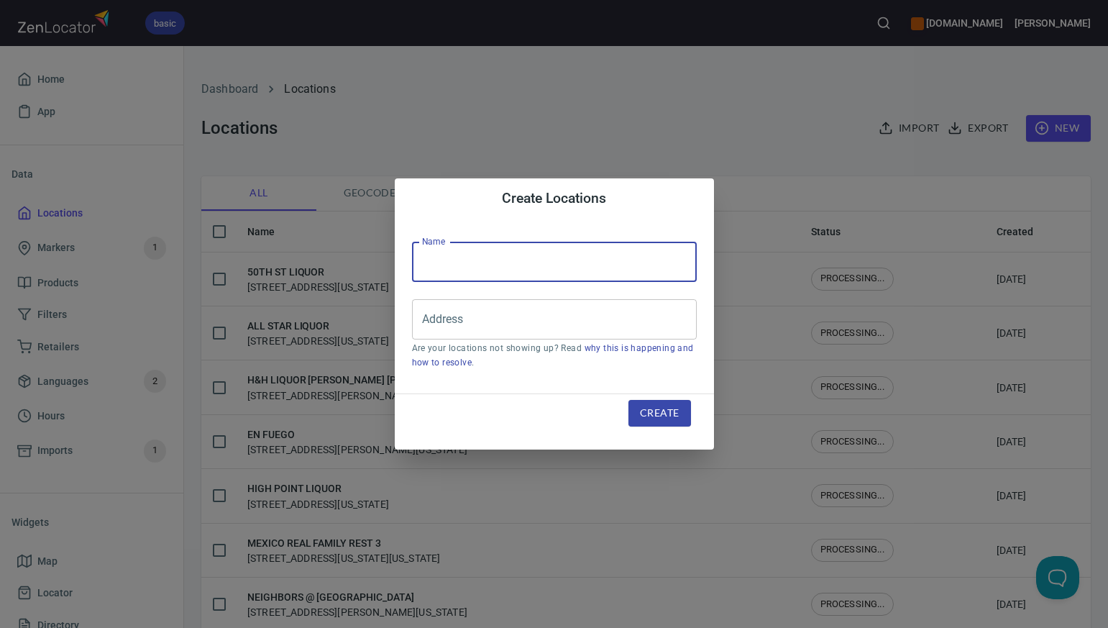
paste input "HOT SPOT AUSTIN"
type input "HOT SPOT AUSTIN"
click at [445, 316] on input "Address" at bounding box center [544, 319] width 250 height 27
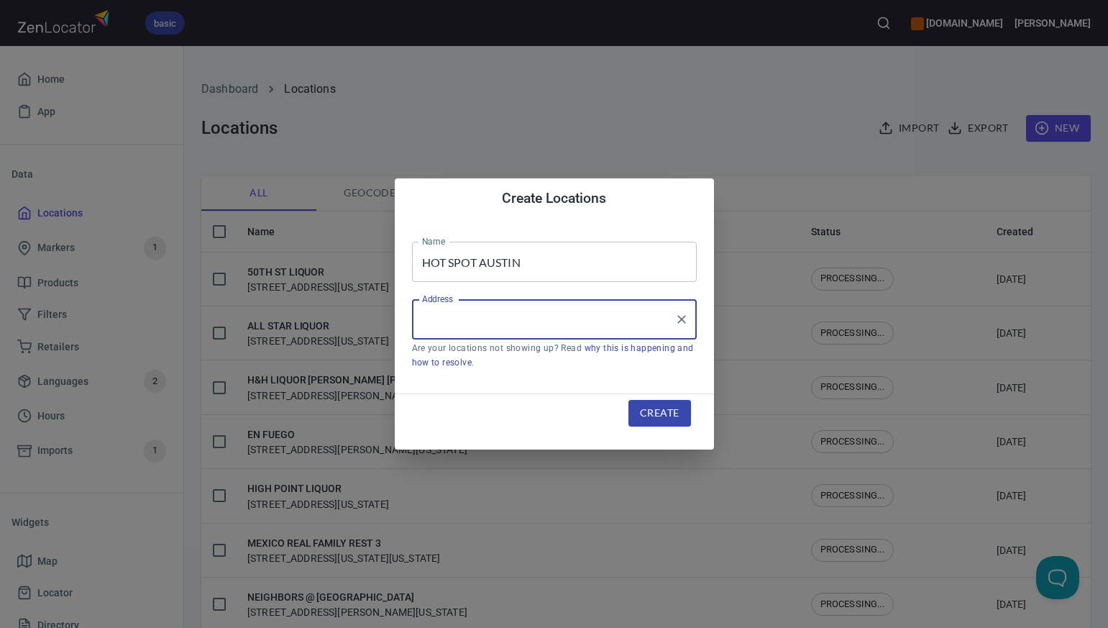
paste input "411 BRAZOS ST APT 100, , AUSTIN, TX787014643"
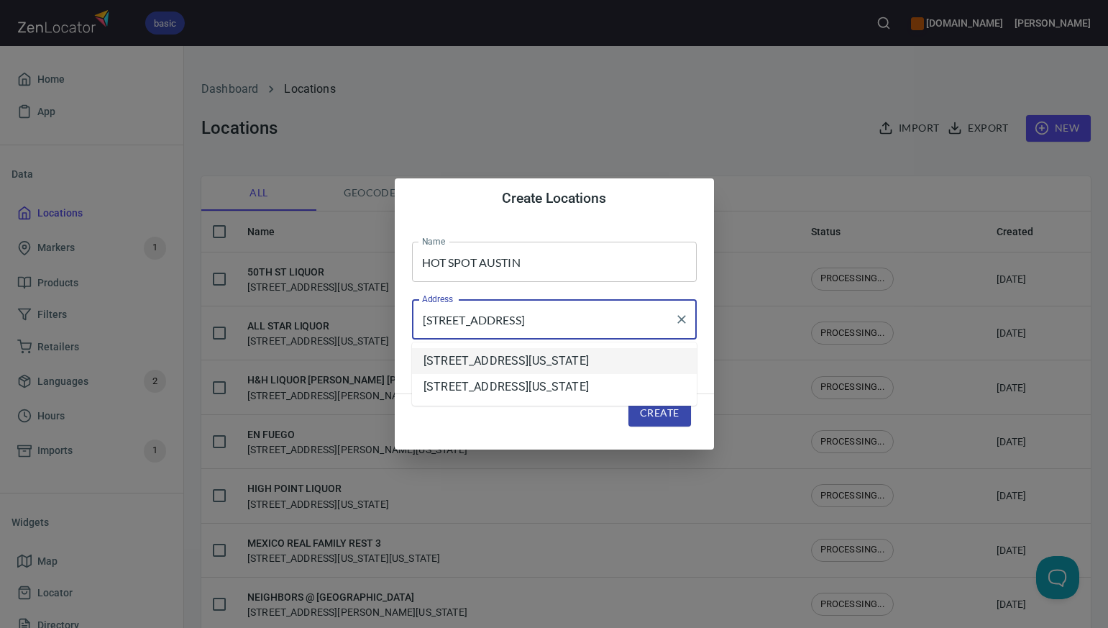
click at [470, 360] on li "[STREET_ADDRESS][US_STATE]" at bounding box center [554, 361] width 285 height 26
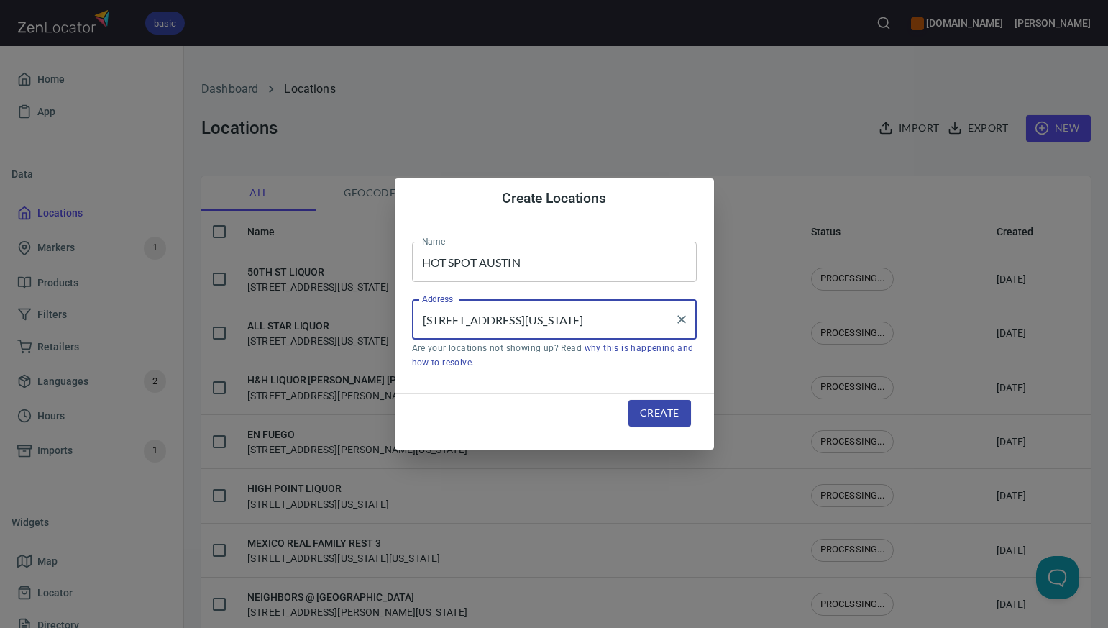
scroll to position [0, 0]
type input "[STREET_ADDRESS][US_STATE]"
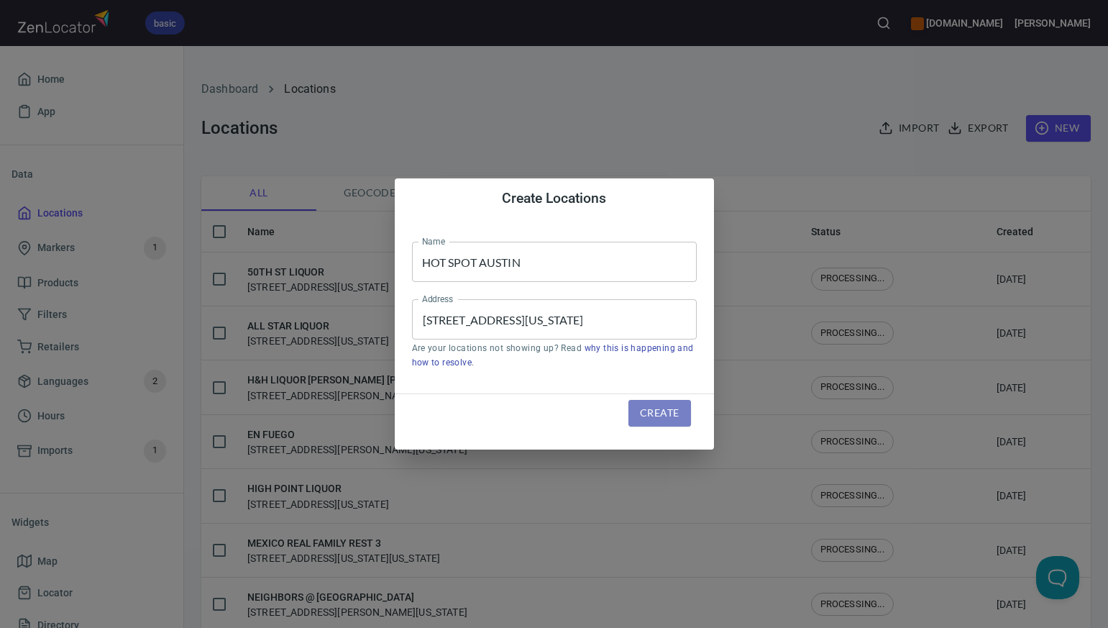
click at [660, 418] on span "Create" at bounding box center [659, 413] width 39 height 18
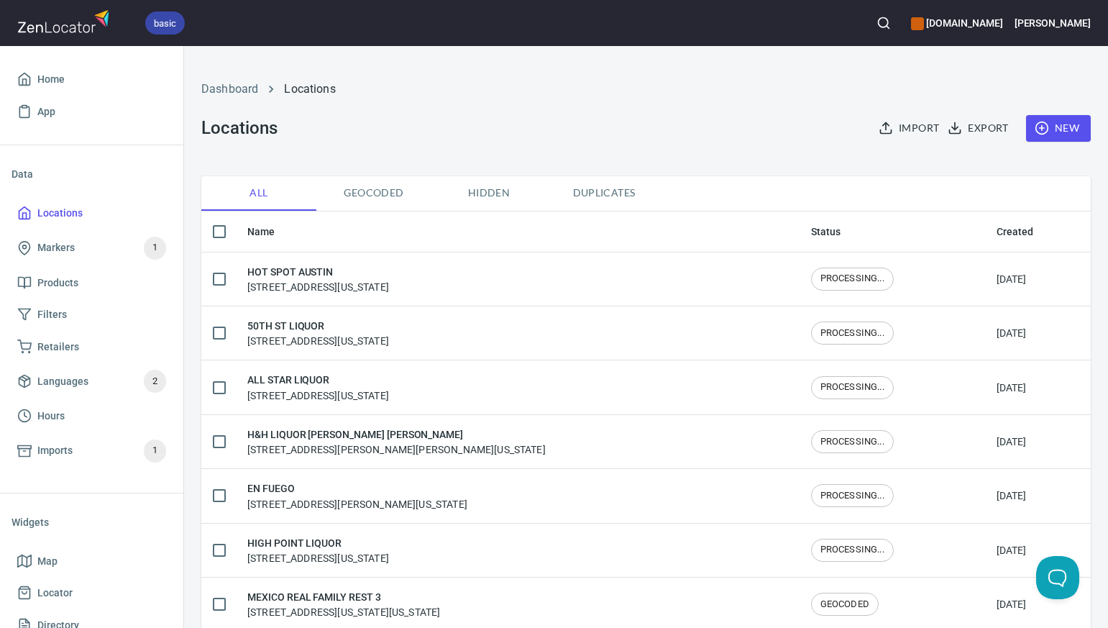
click at [605, 195] on span "Duplicates" at bounding box center [604, 193] width 98 height 18
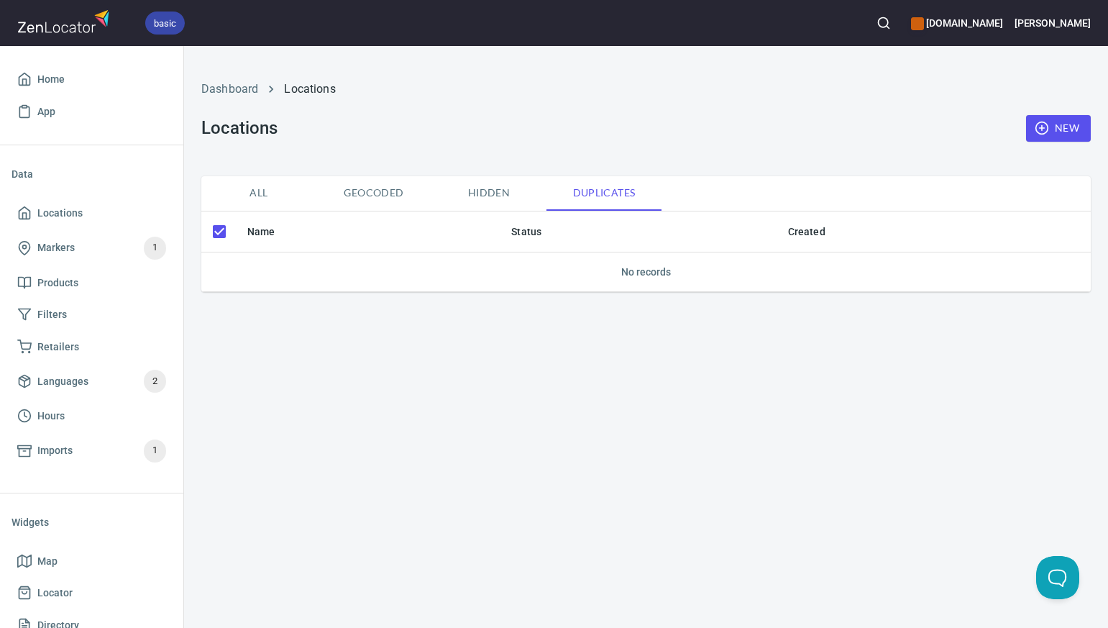
checkbox input "false"
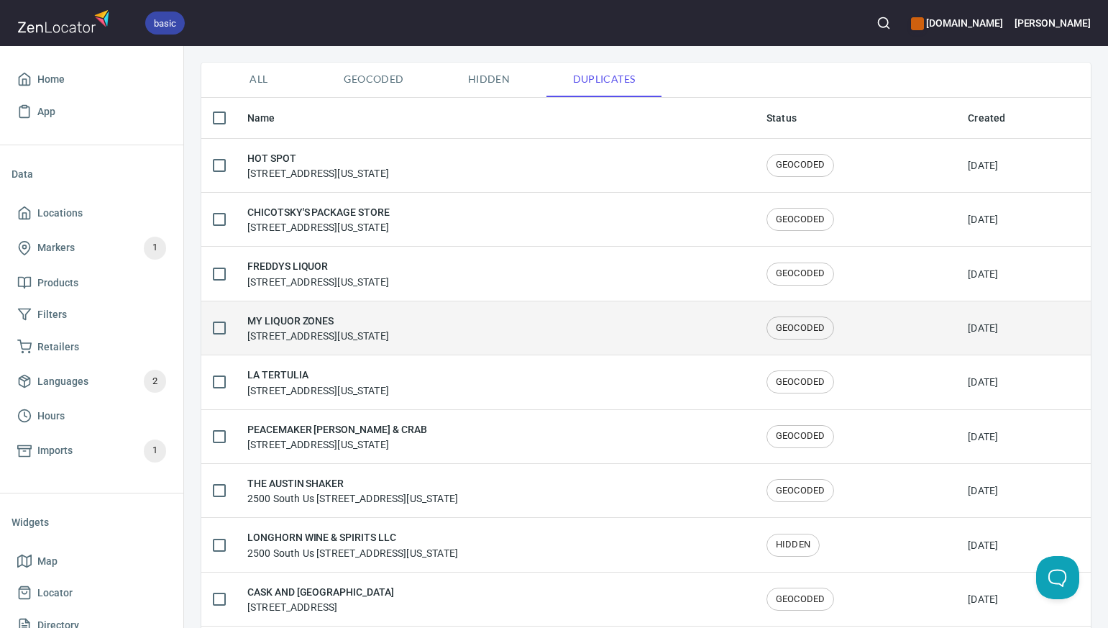
scroll to position [107, 0]
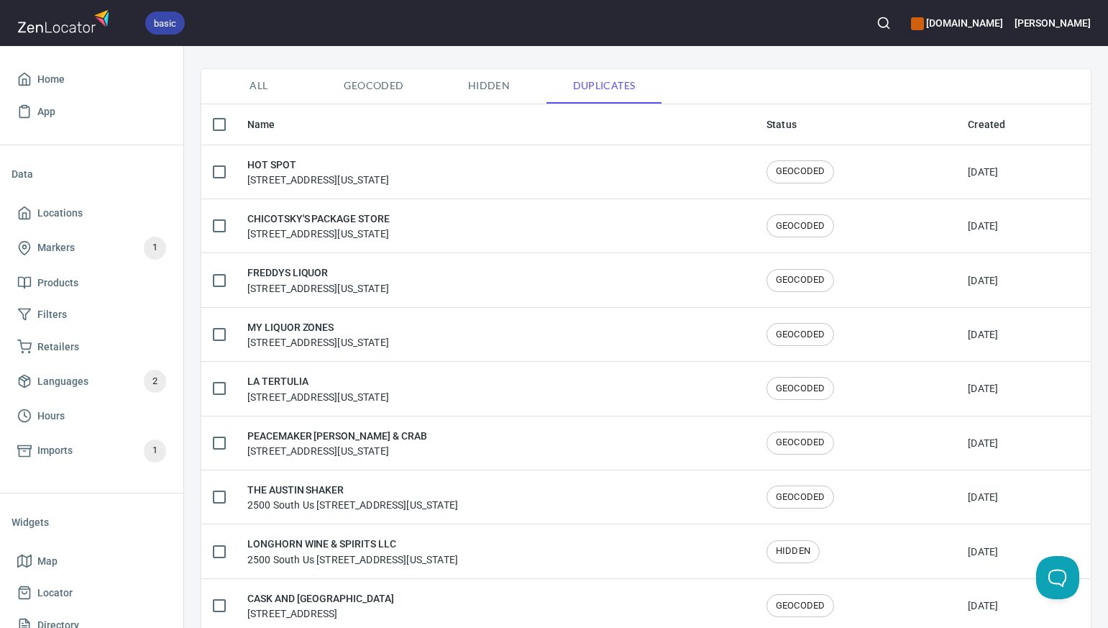
click at [259, 86] on span "All" at bounding box center [259, 86] width 98 height 18
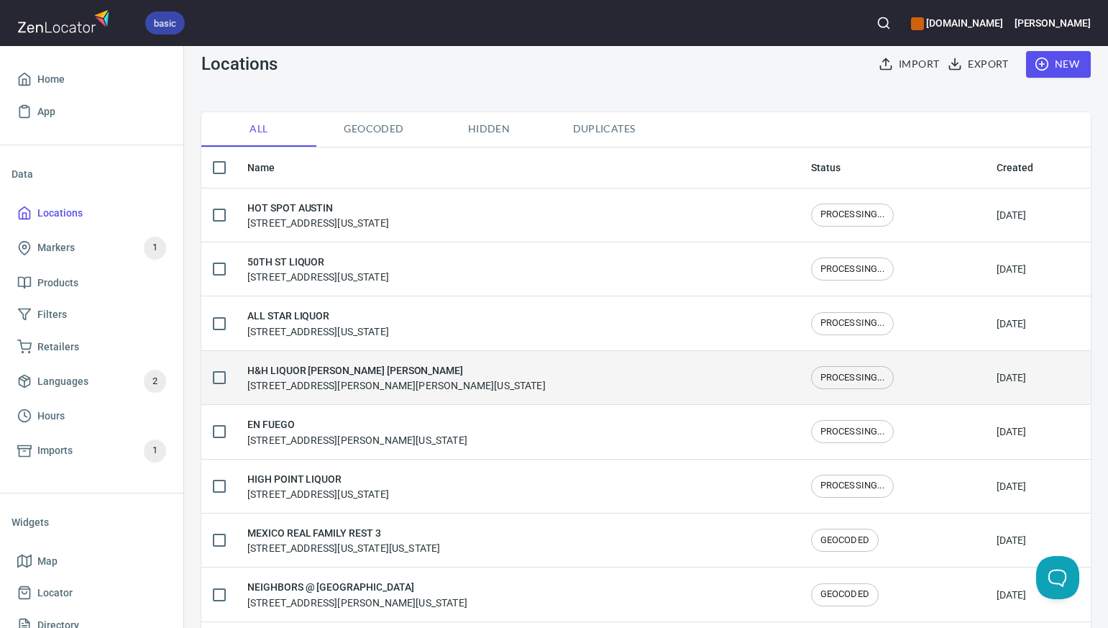
scroll to position [63, 0]
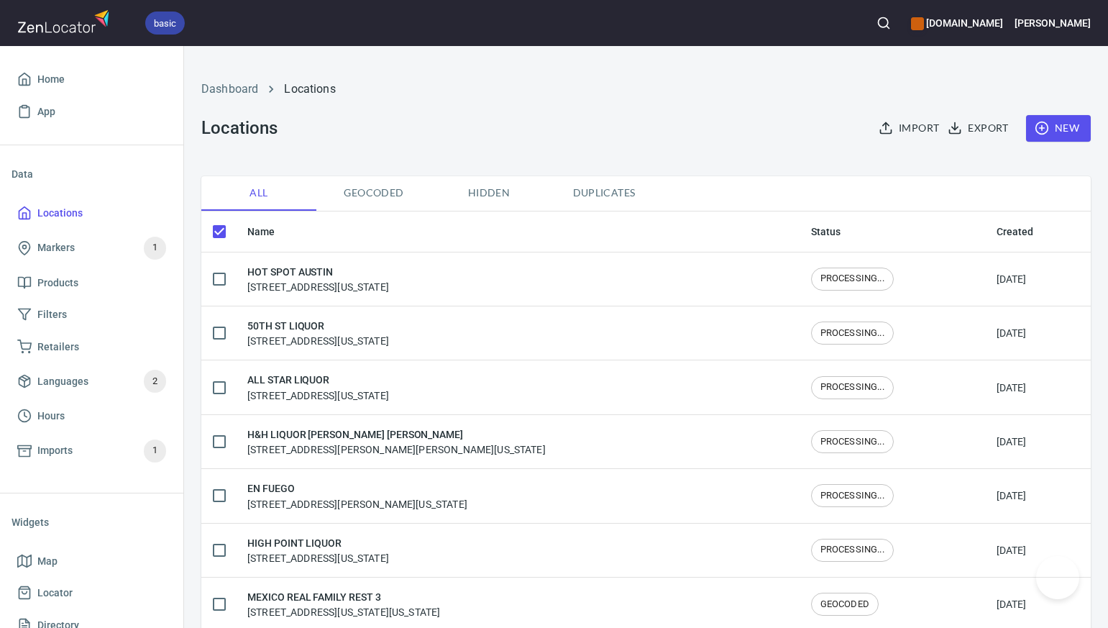
checkbox input "false"
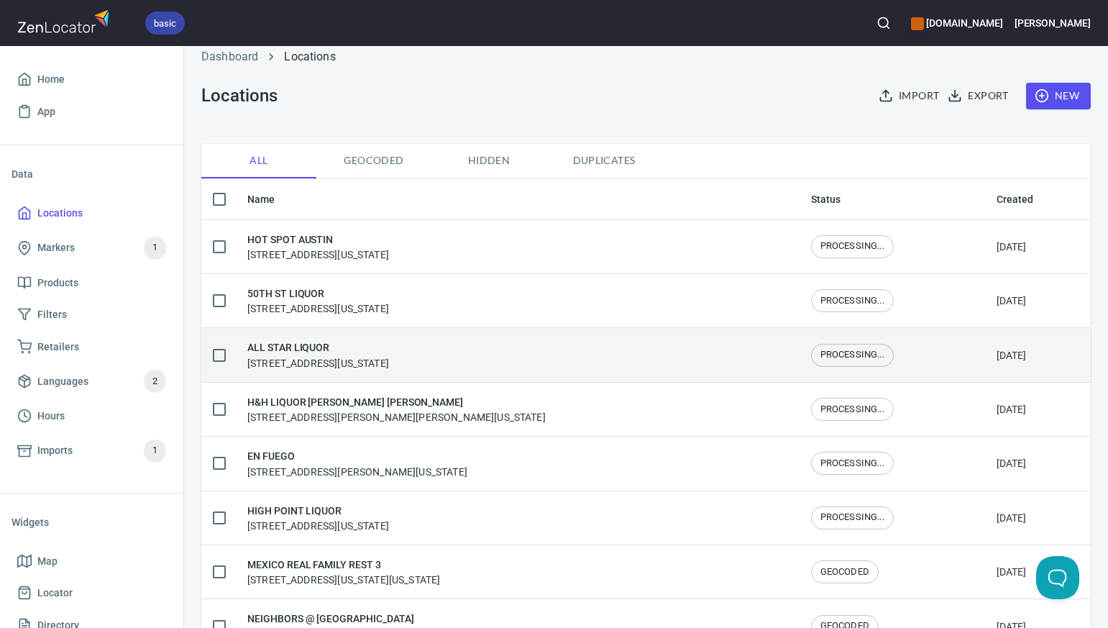
scroll to position [21, 0]
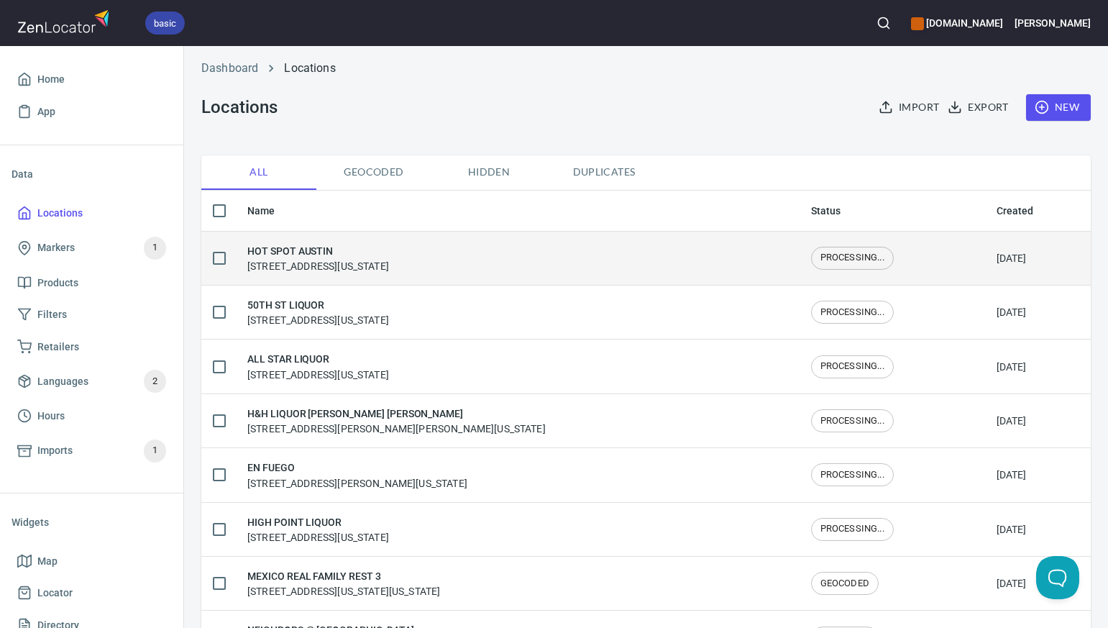
click at [557, 260] on div "HOT SPOT AUSTIN 411 Brazos Street, Austin, Texas, United States" at bounding box center [517, 258] width 541 height 30
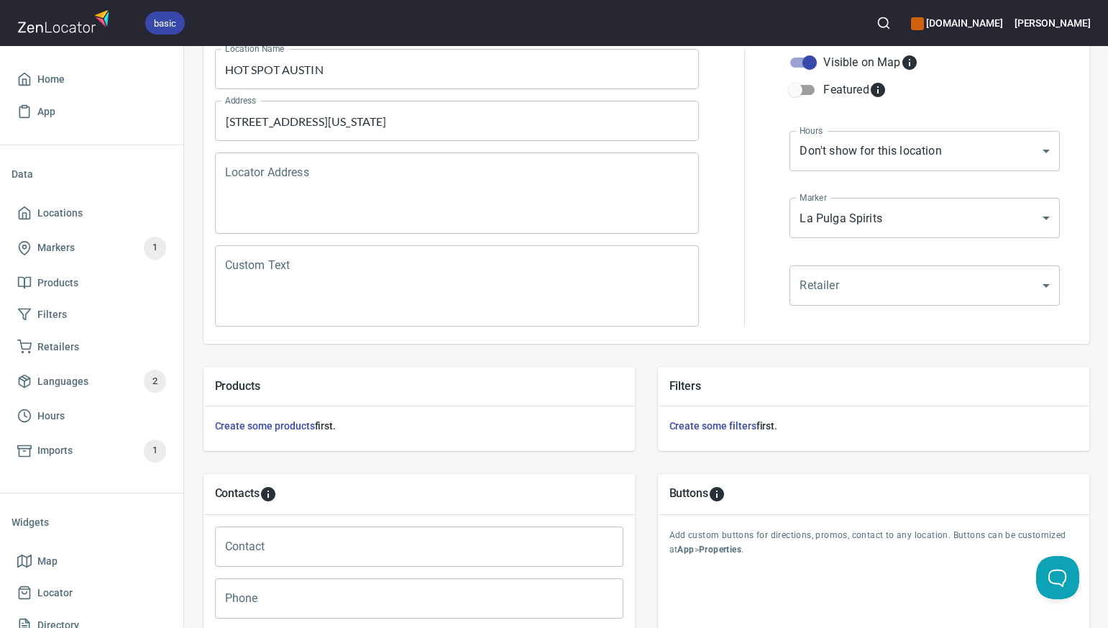
scroll to position [442, 0]
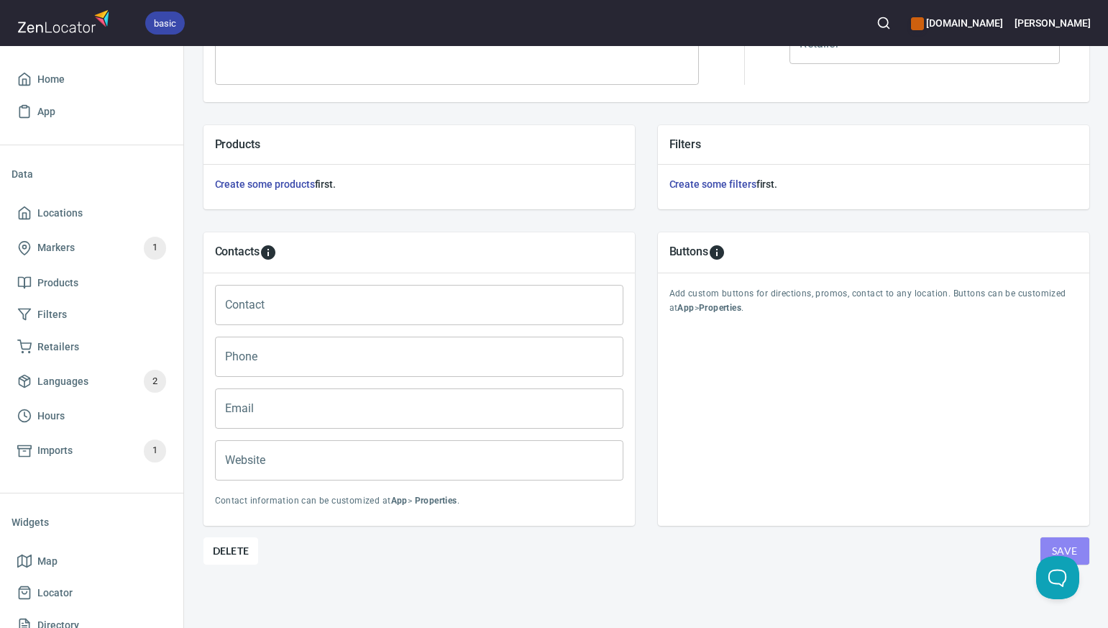
click at [1061, 544] on span "Save" at bounding box center [1065, 551] width 26 height 18
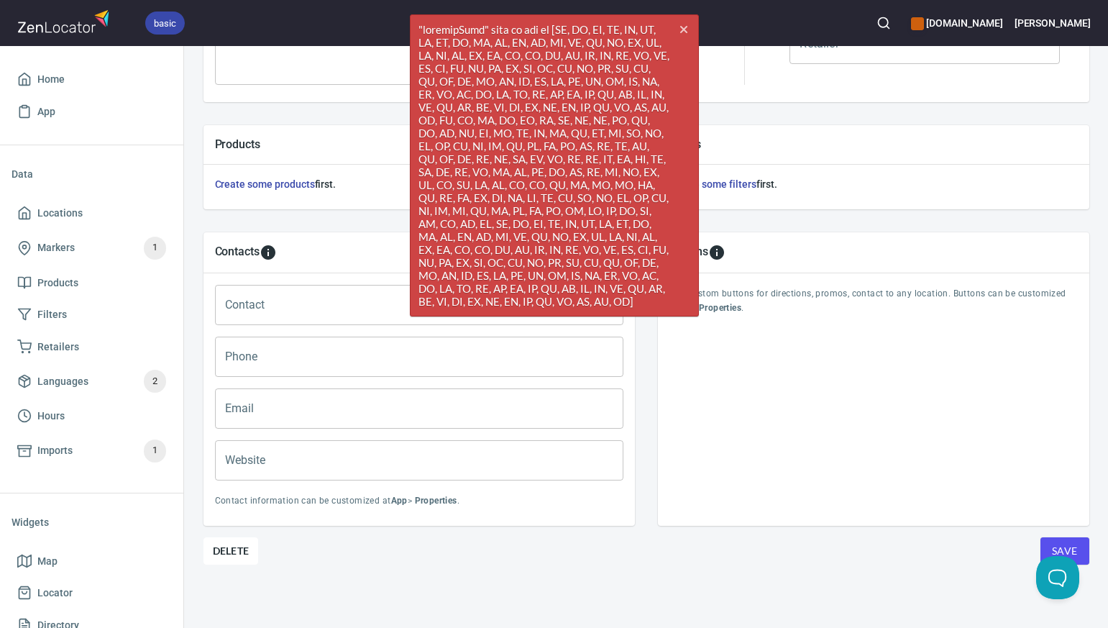
click at [858, 117] on div "Filters Create some filters first." at bounding box center [874, 167] width 455 height 107
click at [195, 109] on div "Products Create some products first. Filters Create some filters first." at bounding box center [647, 167] width 932 height 130
click at [689, 25] on icon "cross" at bounding box center [684, 30] width 12 height 12
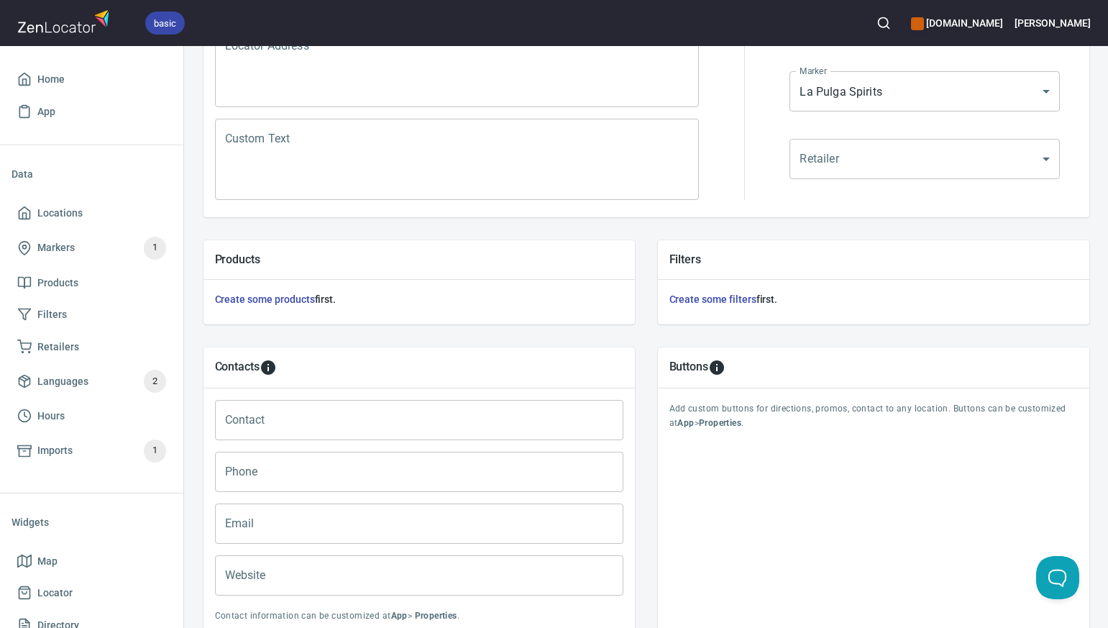
scroll to position [0, 0]
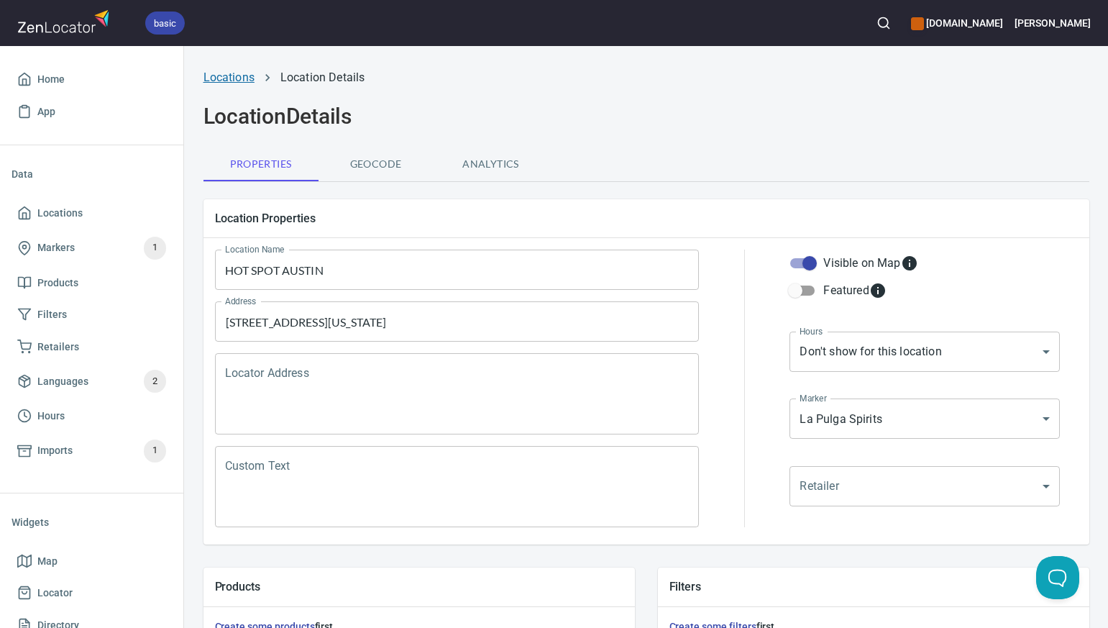
click at [230, 76] on link "Locations" at bounding box center [229, 77] width 51 height 14
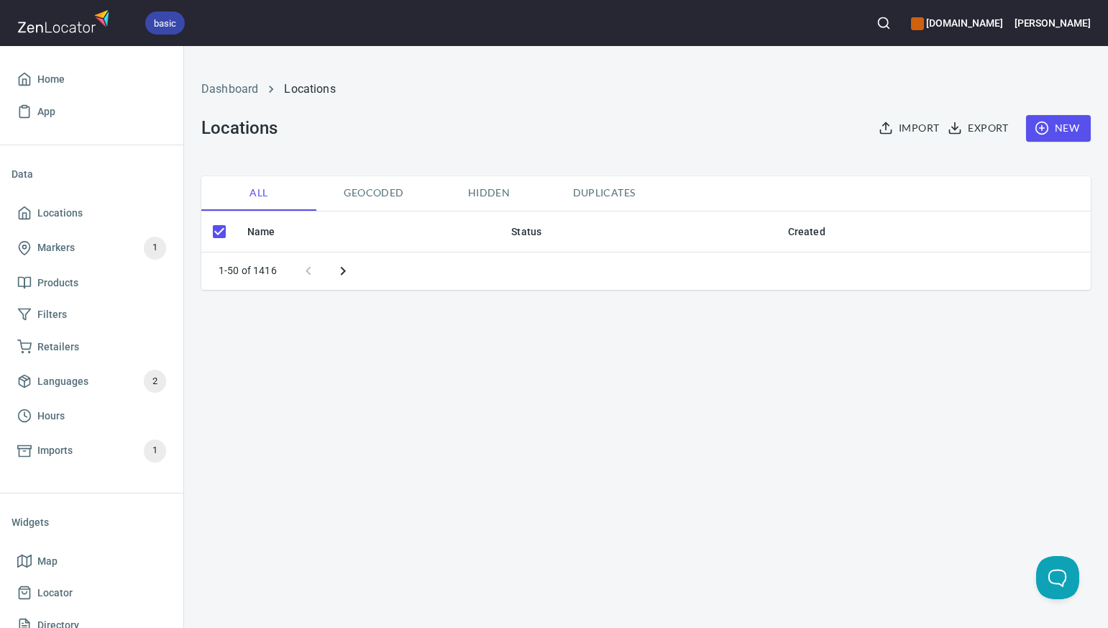
checkbox input "false"
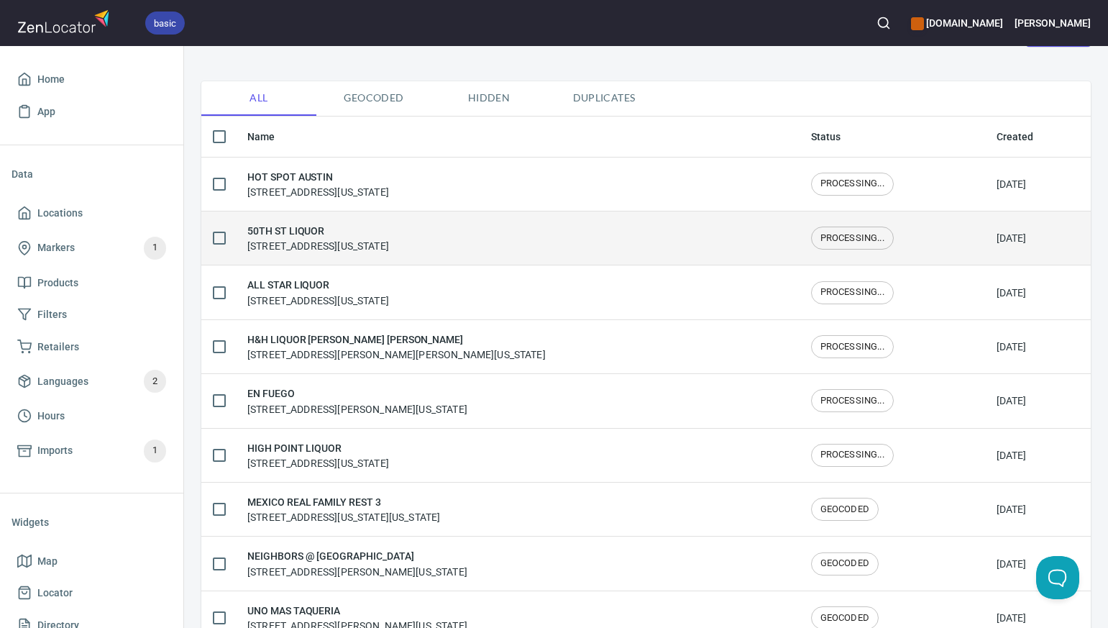
scroll to position [99, 0]
